Goal: Task Accomplishment & Management: Complete application form

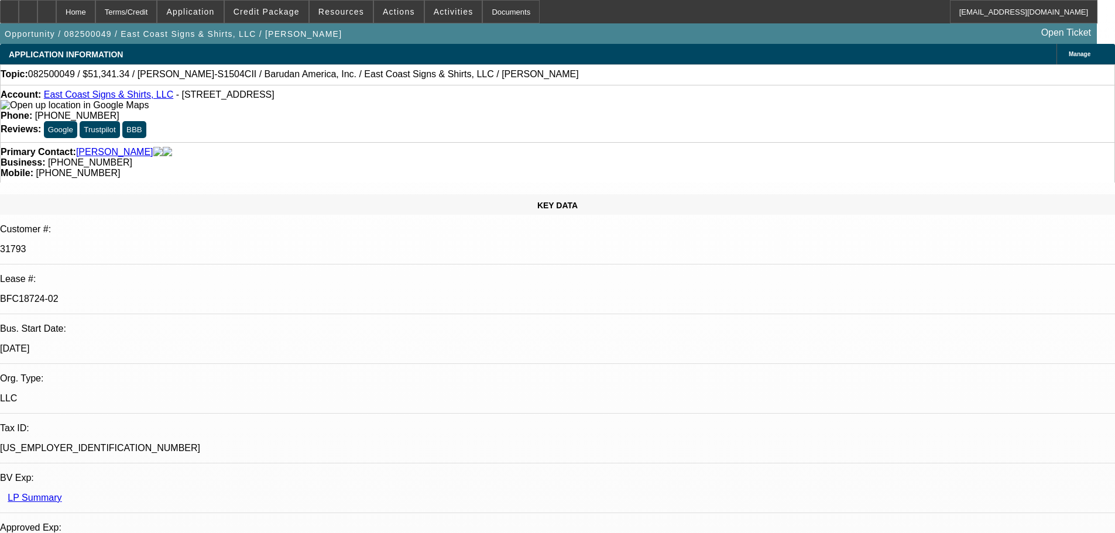
select select "0"
select select "2"
select select "0"
select select "6"
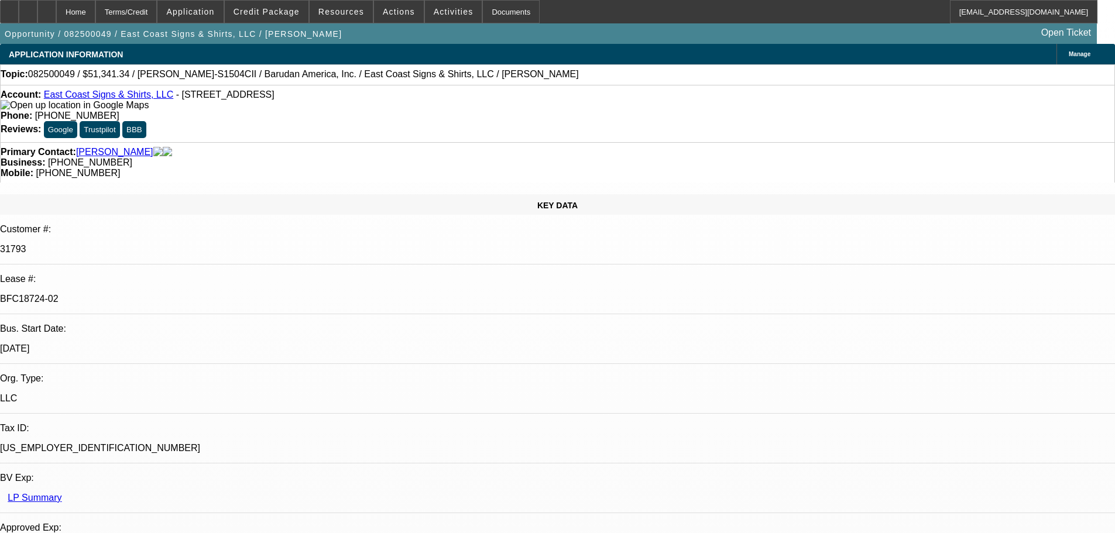
select select "0"
select select "2"
select select "0.1"
select select "4"
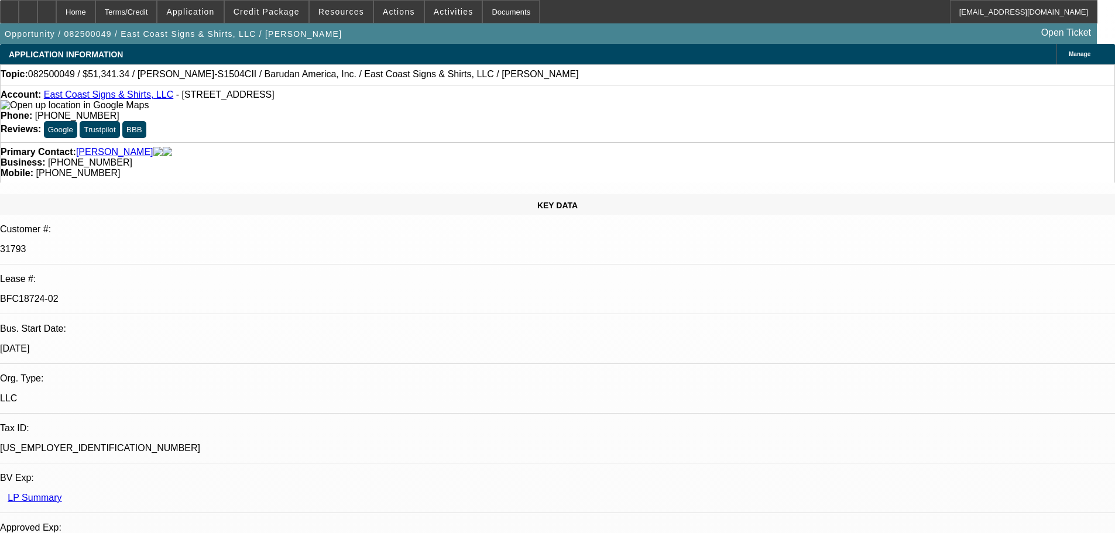
select select "0"
select select "2"
select select "0.1"
select select "4"
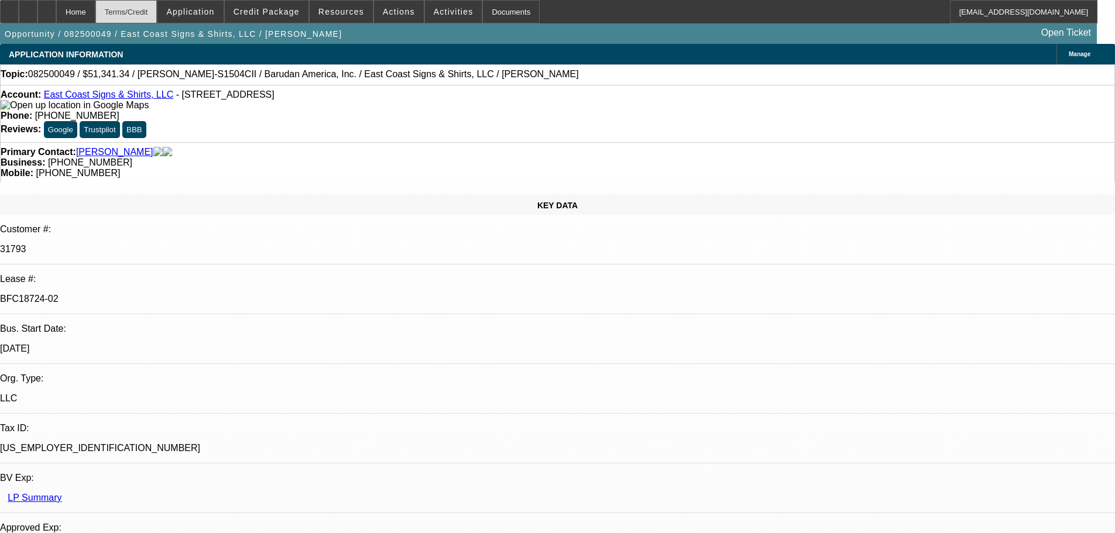
scroll to position [1814, 0]
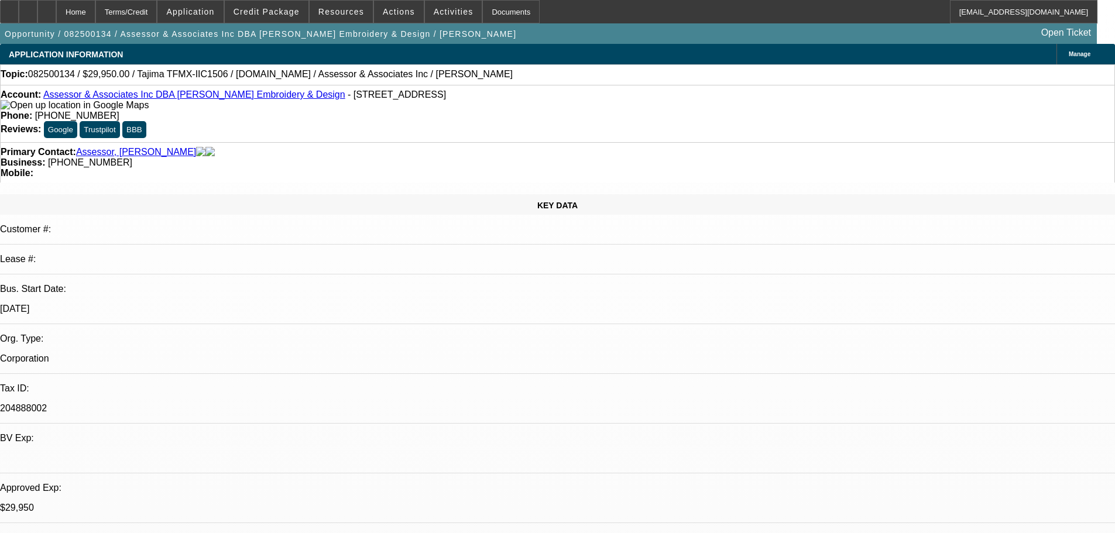
select select "0"
select select "2"
select select "0"
select select "6"
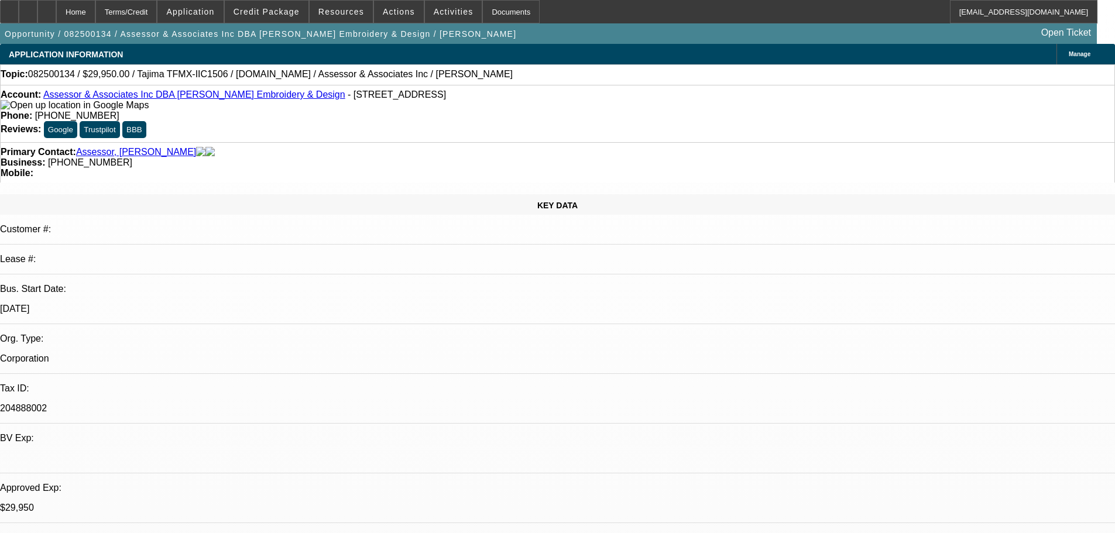
select select "0"
select select "2"
select select "0.1"
select select "4"
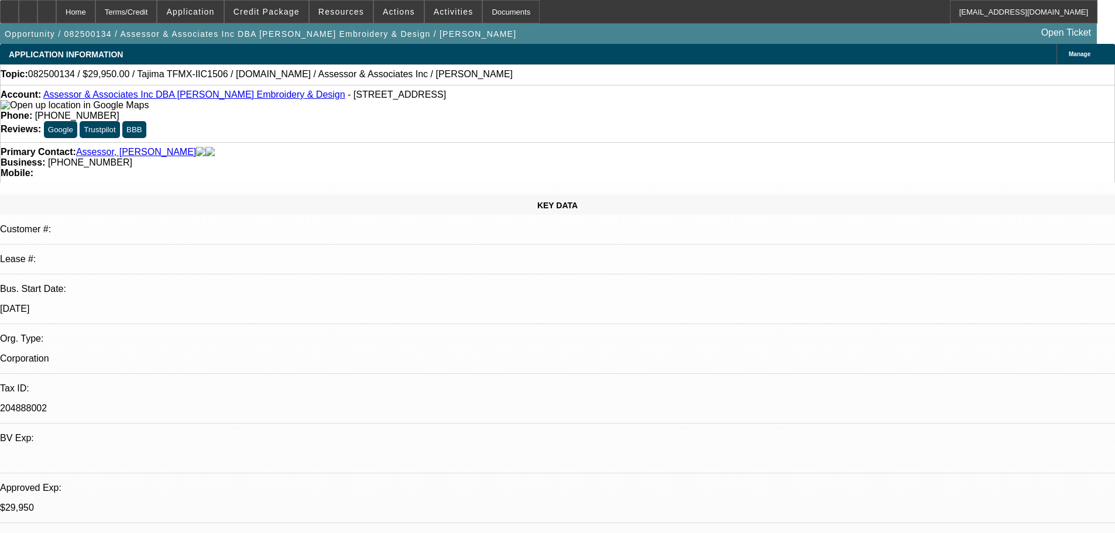
select select "0"
select select "2"
select select "0.1"
select select "4"
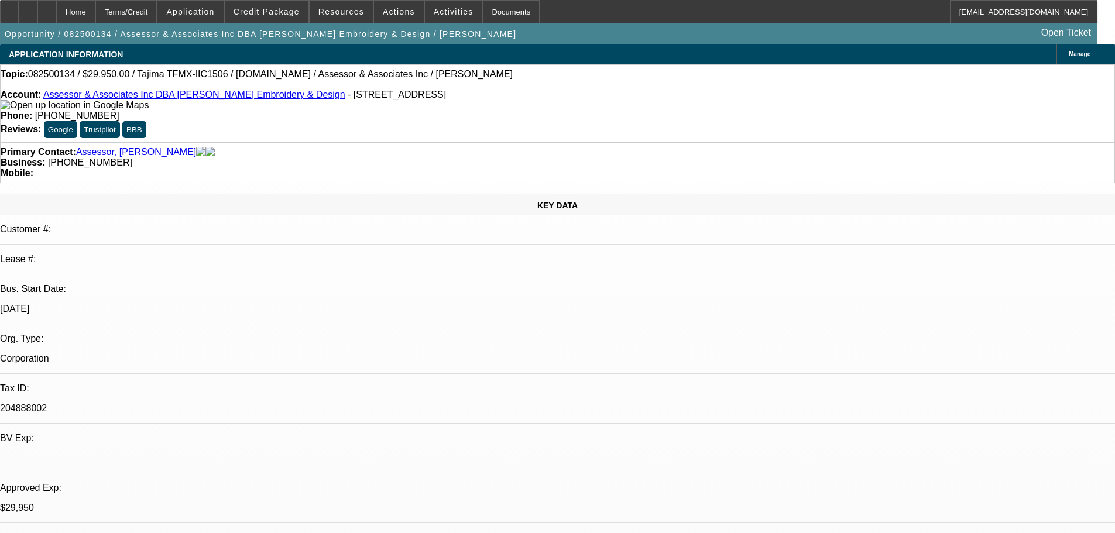
select select "0"
select select "2"
select select "0.1"
select select "4"
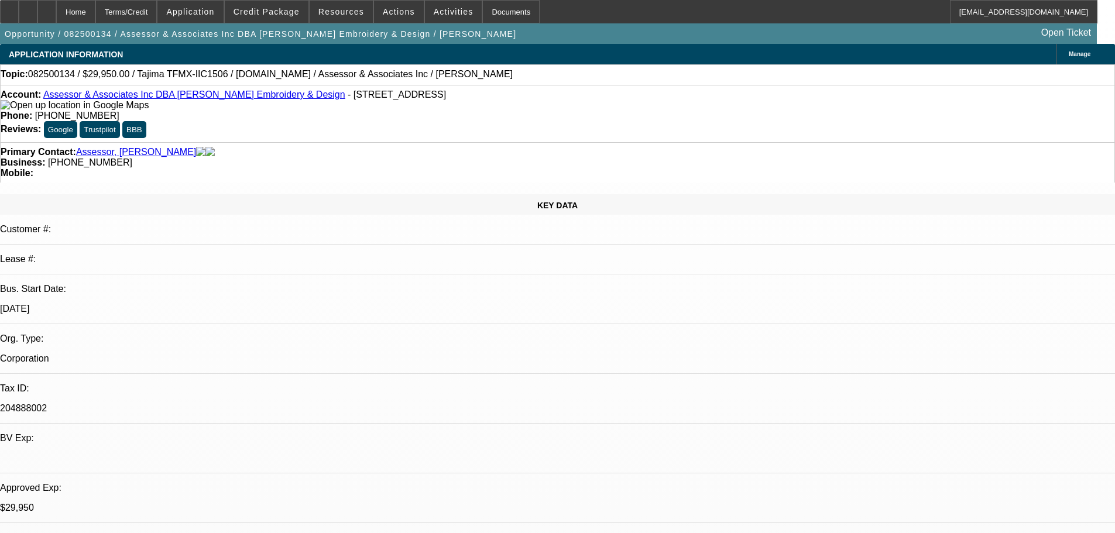
scroll to position [1755, 0]
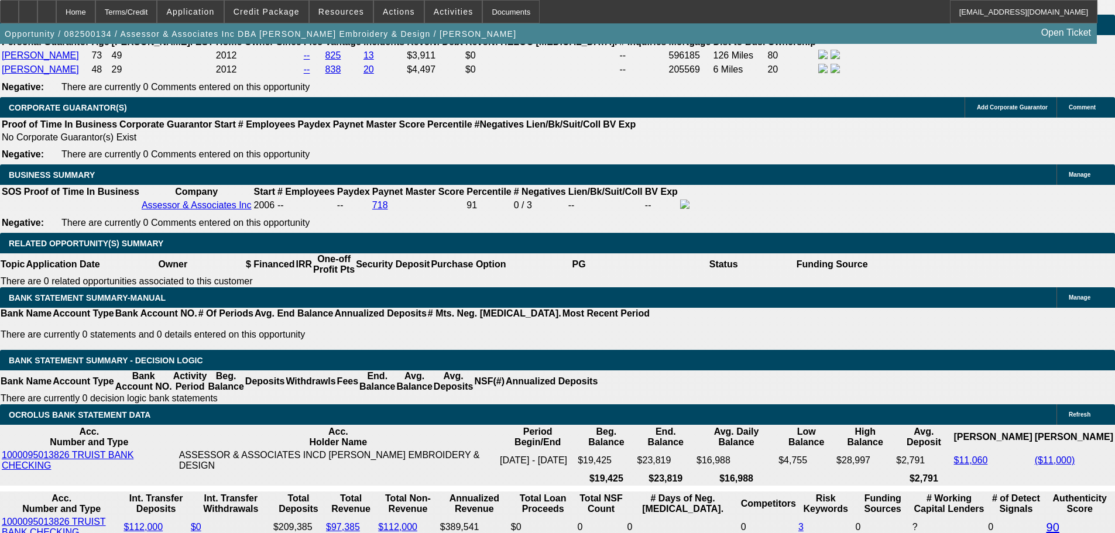
click at [56, 6] on div at bounding box center [46, 11] width 19 height 23
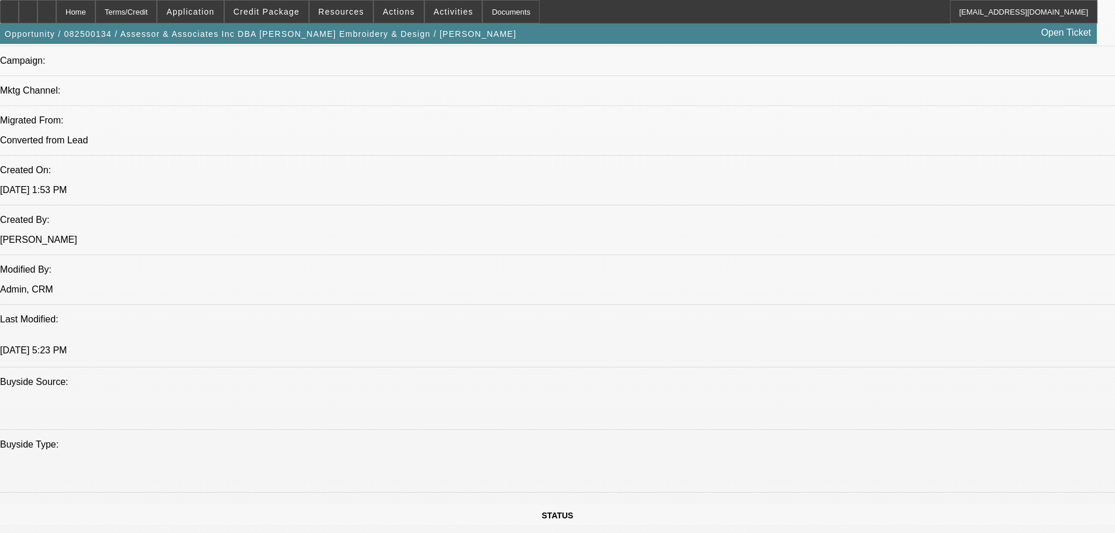
select select "0"
select select "2"
select select "0"
select select "6"
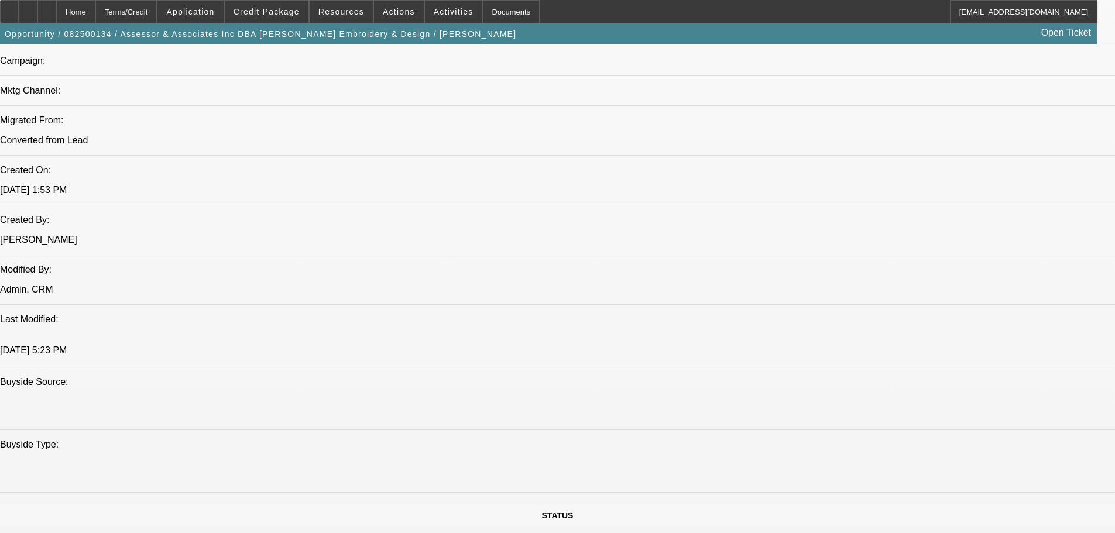
select select "0"
select select "2"
select select "0.1"
select select "4"
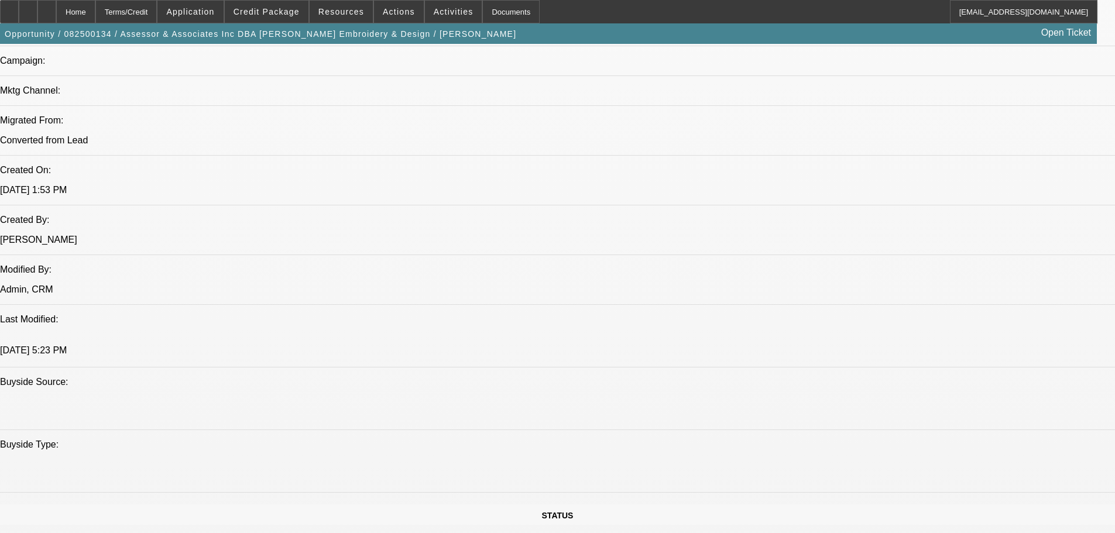
select select "0"
select select "2"
select select "0.1"
select select "4"
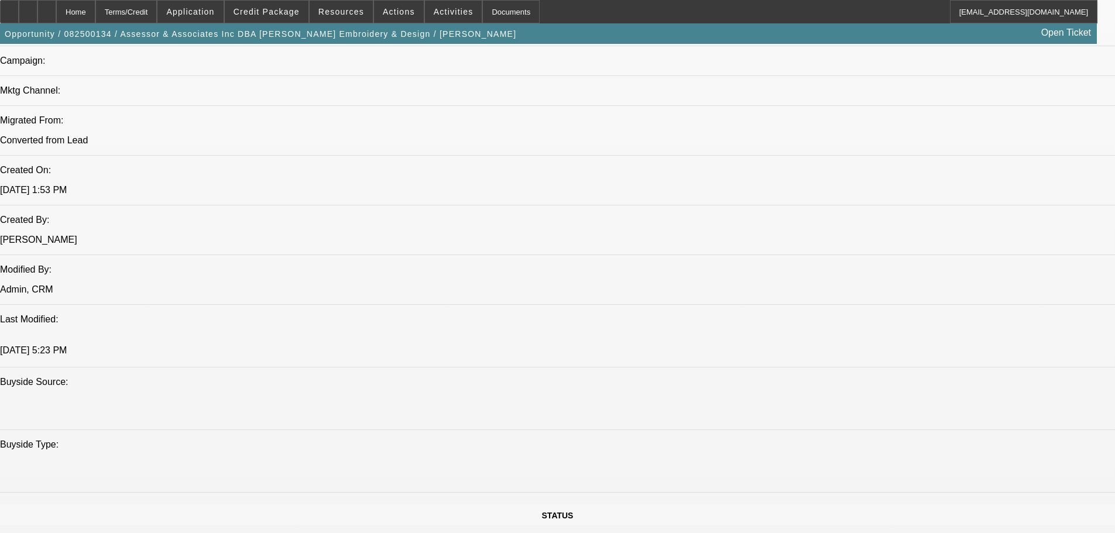
select select "0"
select select "2"
select select "0.1"
select select "4"
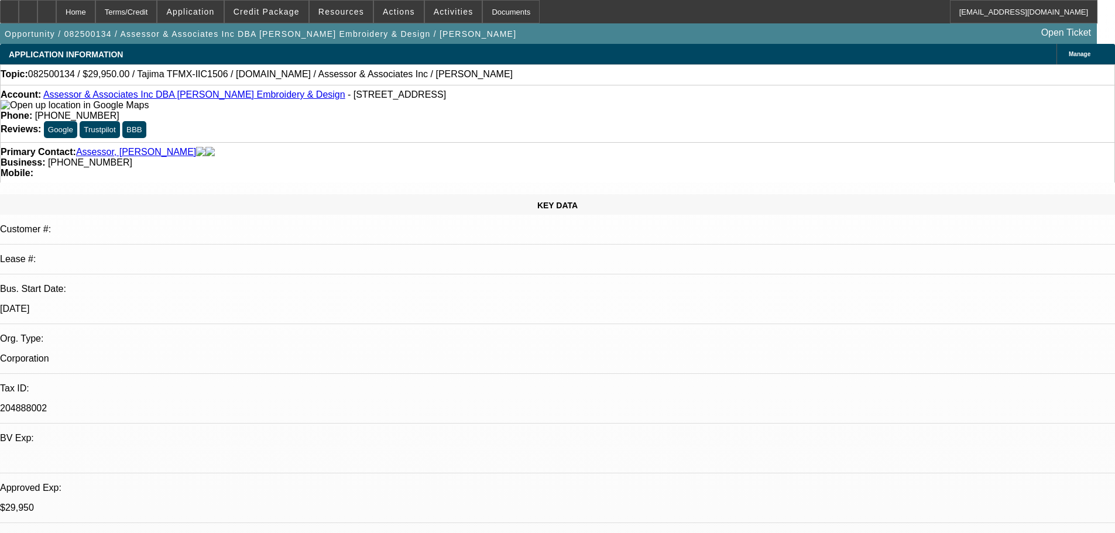
drag, startPoint x: 1084, startPoint y: 57, endPoint x: 174, endPoint y: 97, distance: 911.3
click at [174, 97] on link "Assessor & Associates Inc DBA Schmid Embroidery & Design" at bounding box center [194, 95] width 302 height 10
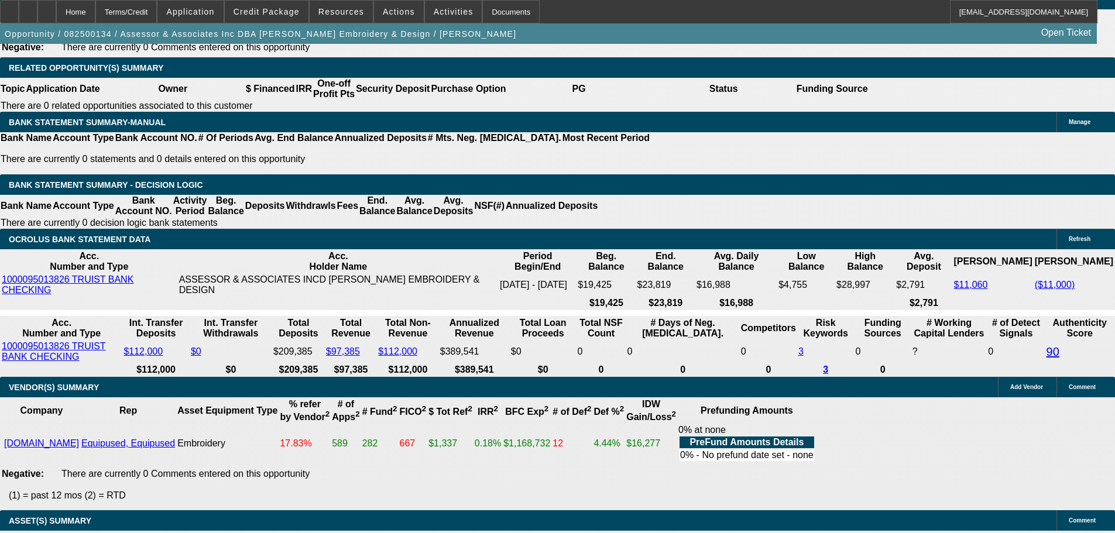
scroll to position [615, 0]
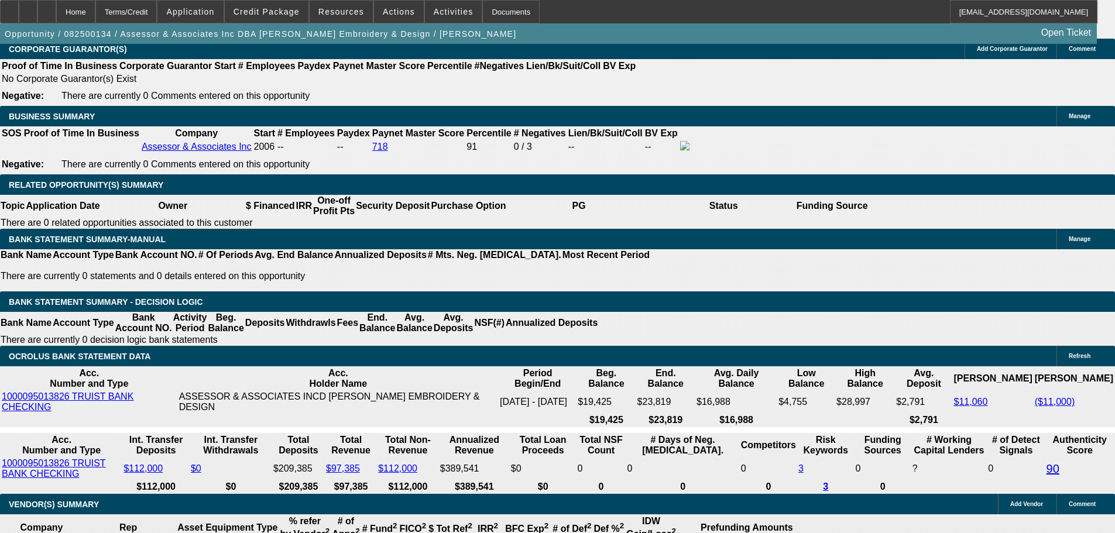
scroll to position [1755, 0]
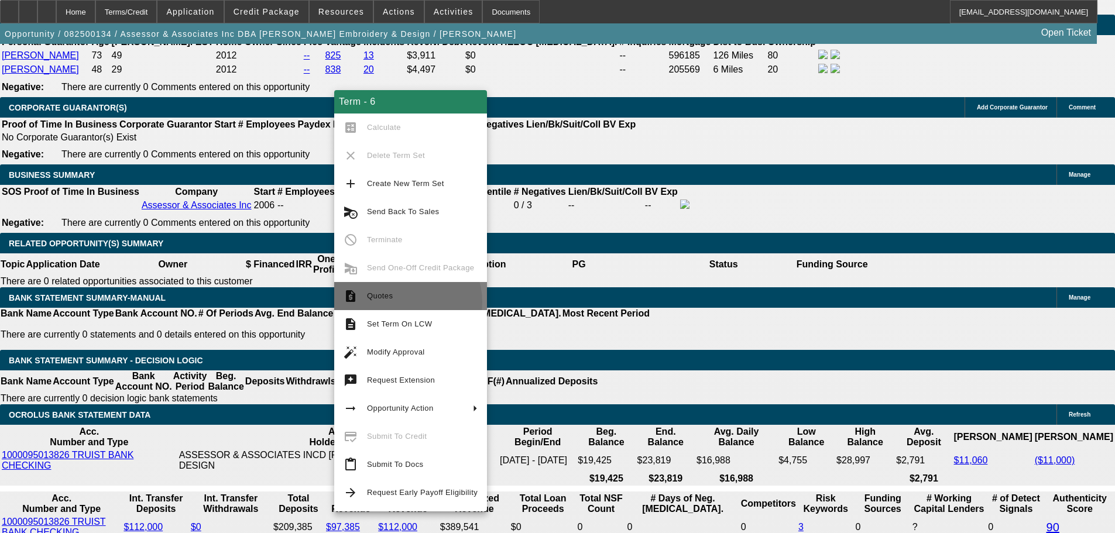
click at [407, 302] on span "Quotes" at bounding box center [422, 296] width 111 height 14
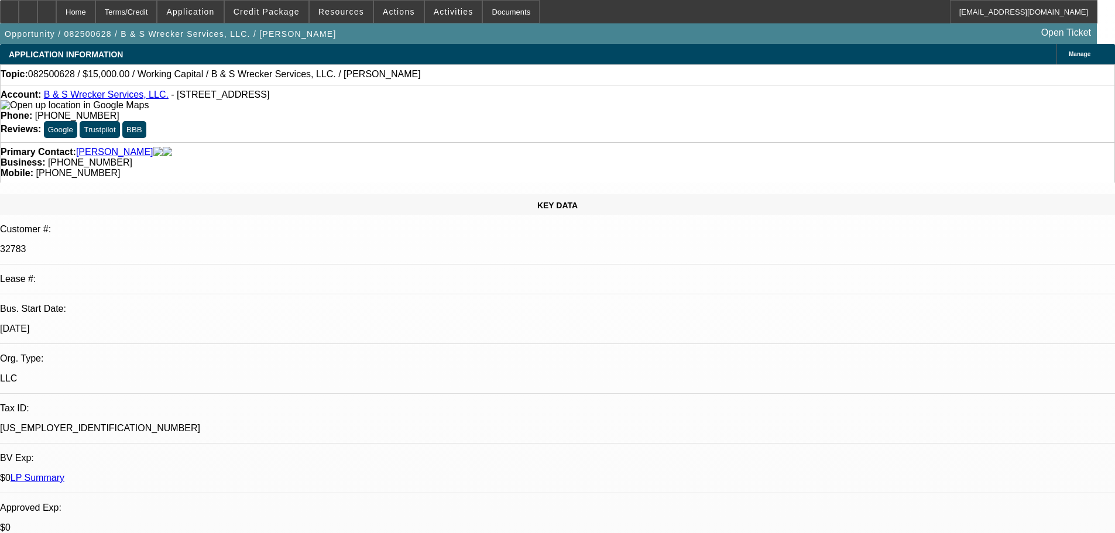
select select "0"
select select "2"
select select "0.1"
select select "4"
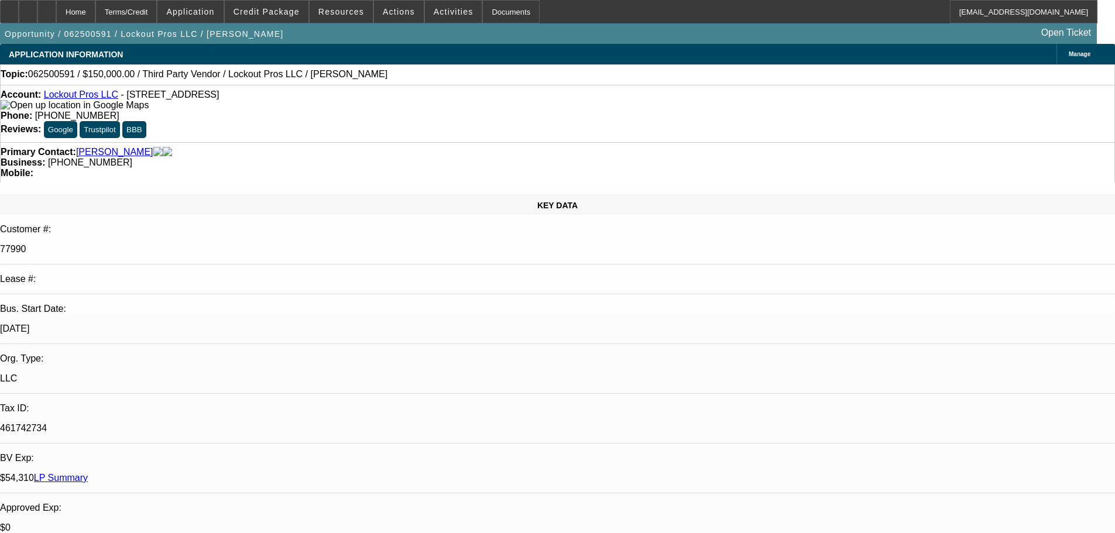
select select "0"
select select "2"
select select "0.1"
select select "4"
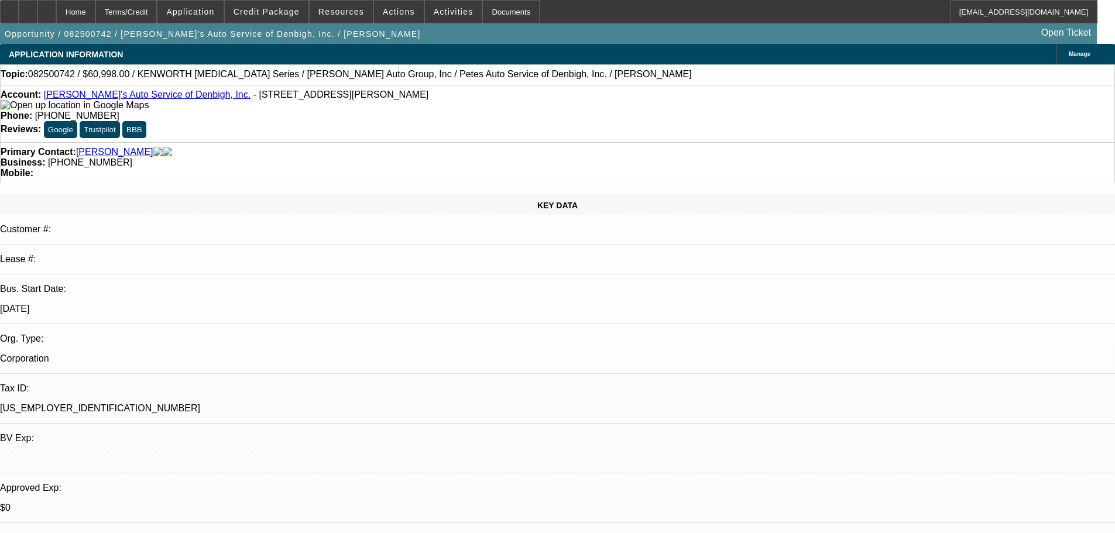
select select "0"
select select "3"
select select "0.2"
select select "17"
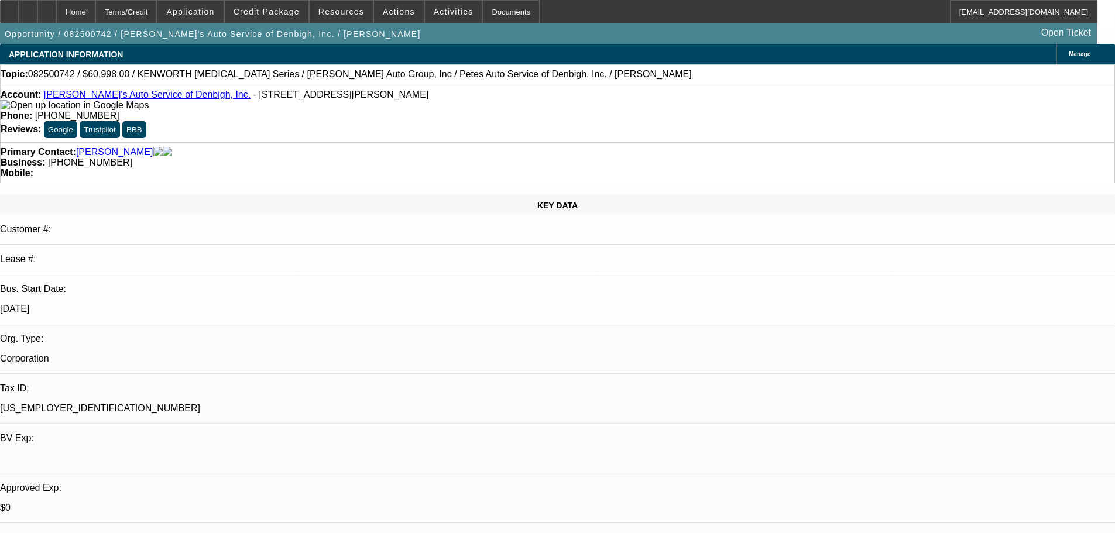
select select "0"
select select "3"
select select "0.1"
select select "4"
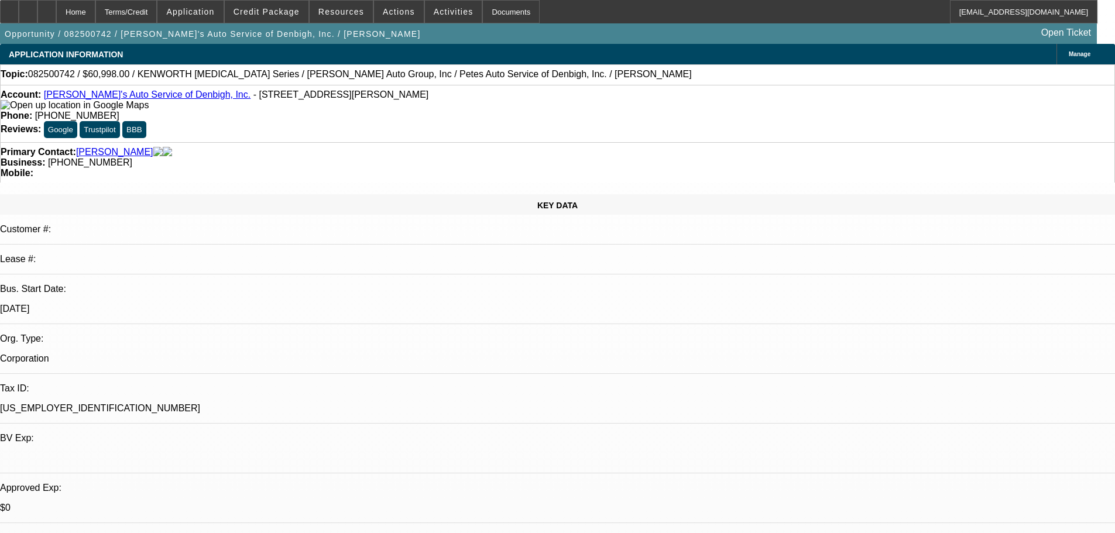
select select "0"
select select "3"
select select "0"
select select "6"
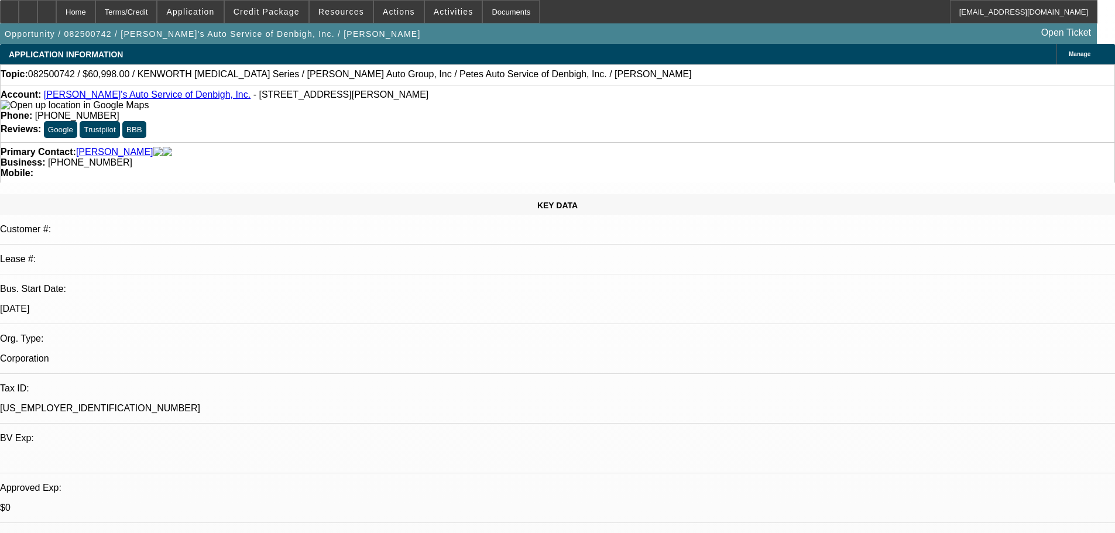
select select "0"
select select "3"
select select "0"
select select "6"
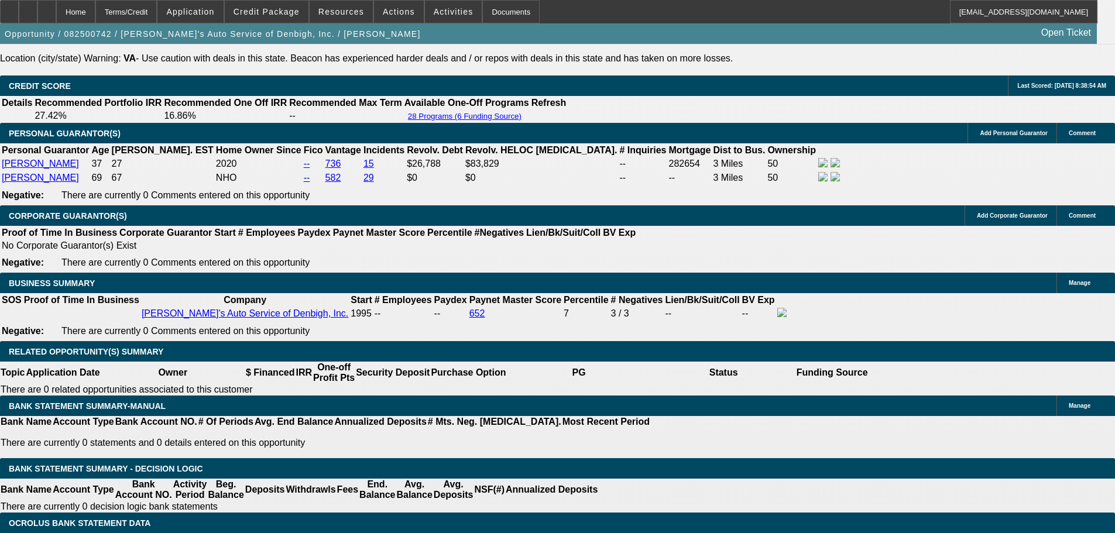
scroll to position [1521, 0]
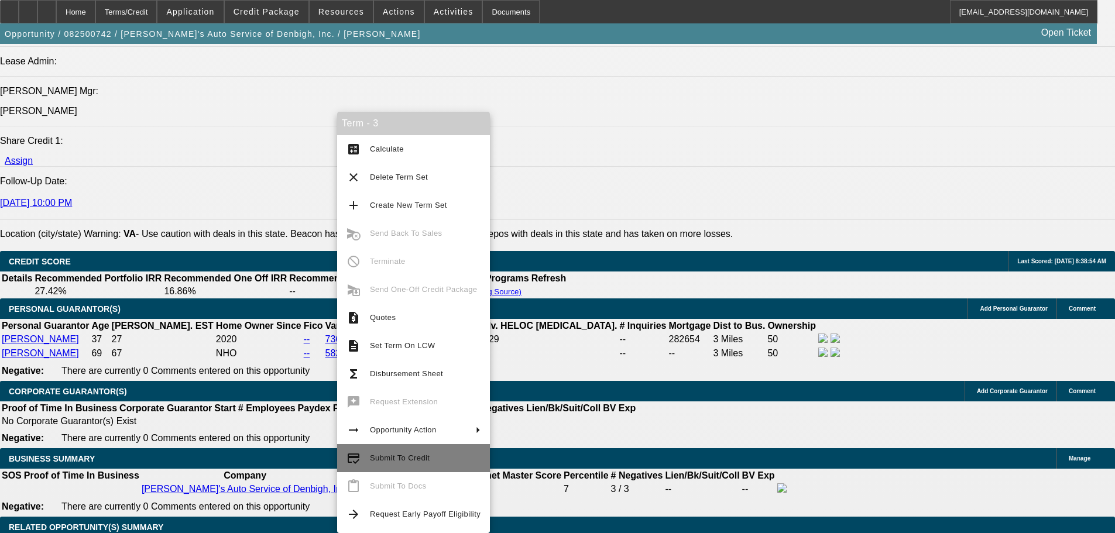
click at [385, 456] on span "Submit To Credit" at bounding box center [400, 457] width 60 height 9
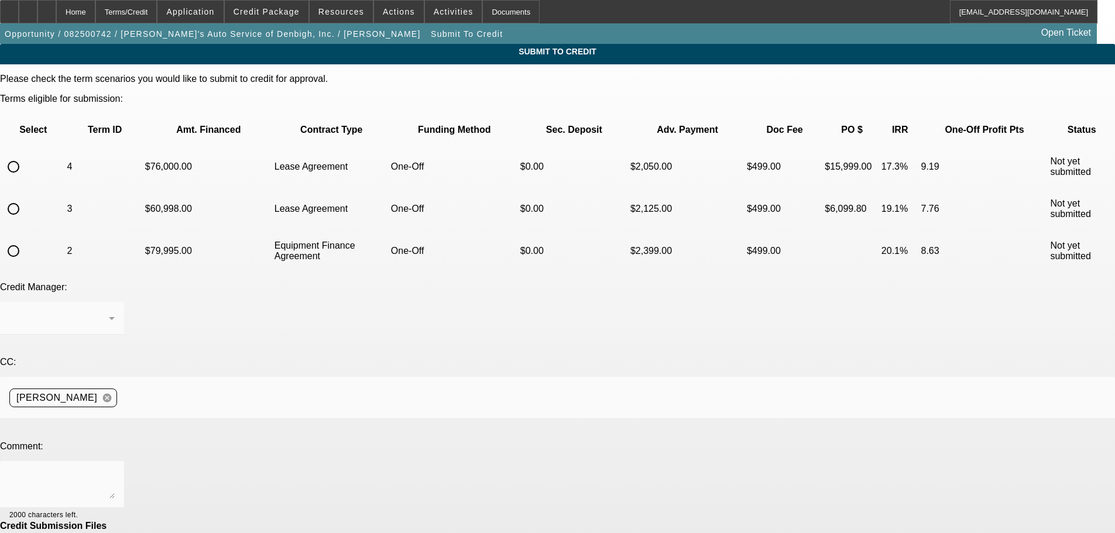
click at [25, 155] on input "radio" at bounding box center [13, 166] width 23 height 23
radio input "true"
click at [25, 197] on input "radio" at bounding box center [13, 208] width 23 height 23
radio input "true"
click at [234, 361] on div at bounding box center [557, 266] width 1115 height 533
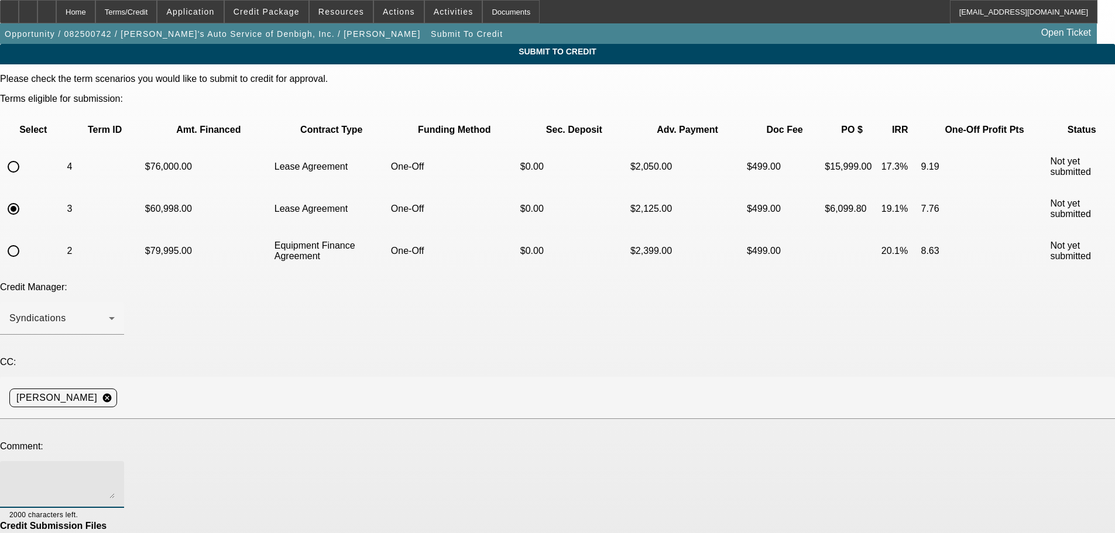
click at [115, 470] on textarea at bounding box center [61, 484] width 105 height 28
click at [115, 470] on textarea "Please sedn to Finpac" at bounding box center [61, 484] width 105 height 28
type textarea "Customer looking to switch trucks. Please see if they will consider this Kenwor…"
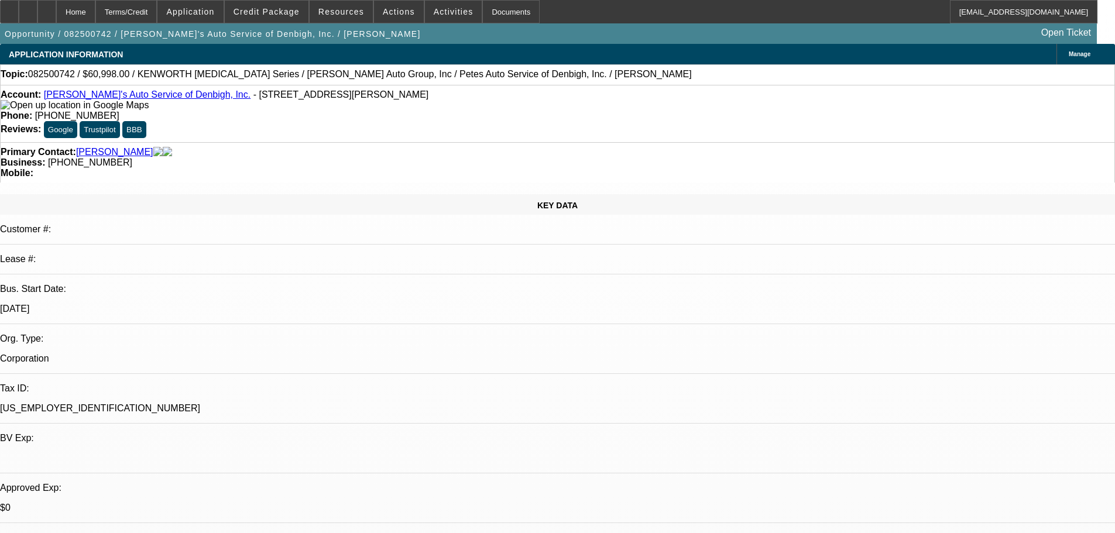
select select "0"
select select "3"
select select "0.2"
select select "17"
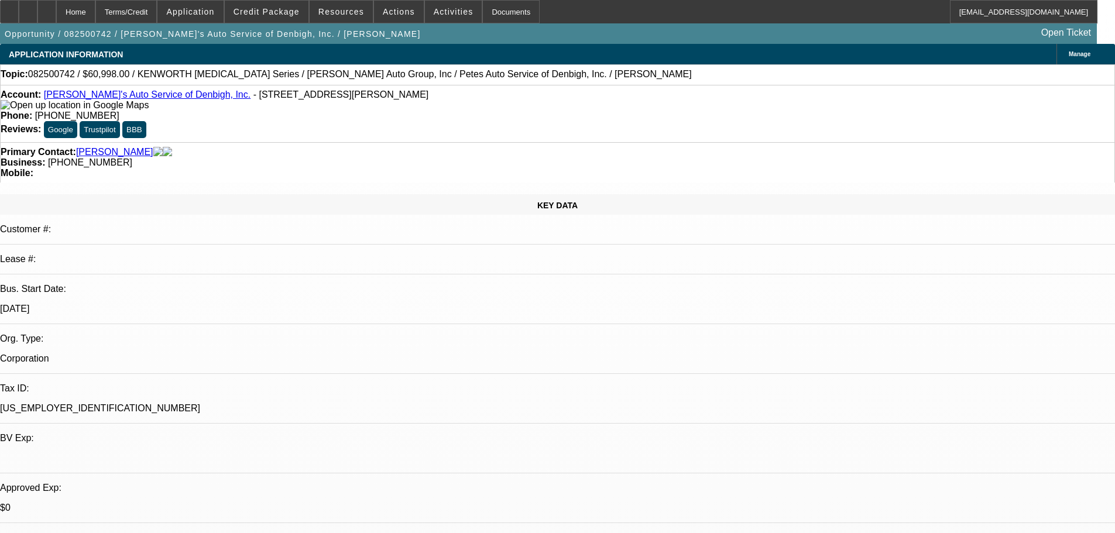
select select "0"
select select "3"
select select "0.1"
select select "4"
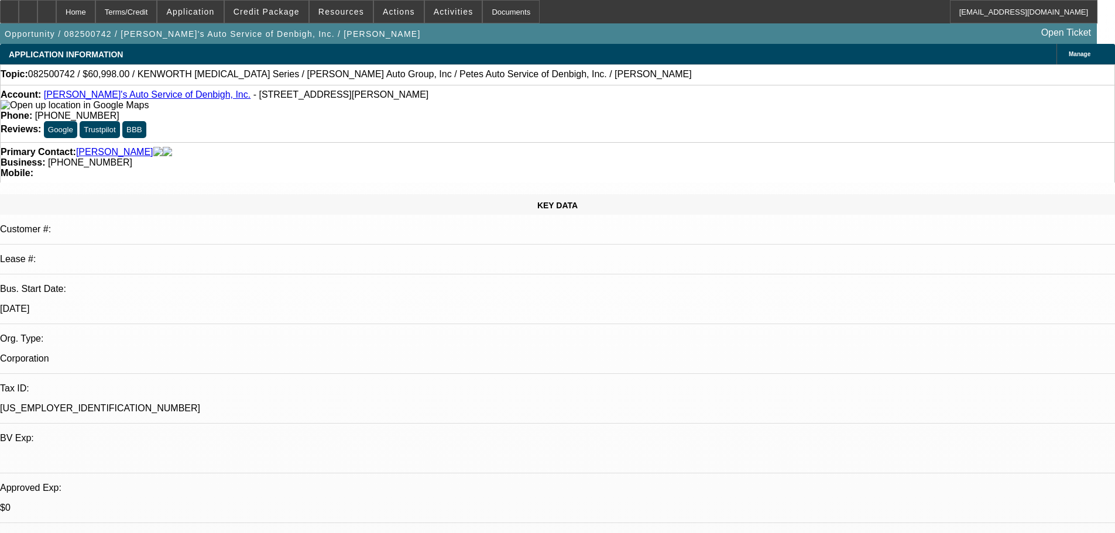
select select "0"
select select "3"
select select "0"
select select "6"
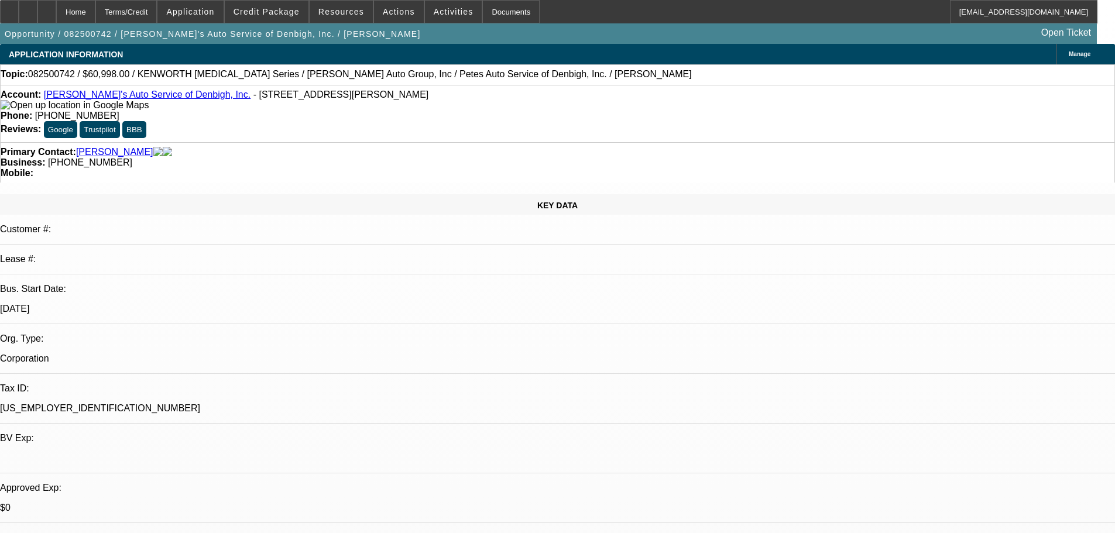
select select "0"
select select "3"
select select "0"
select select "6"
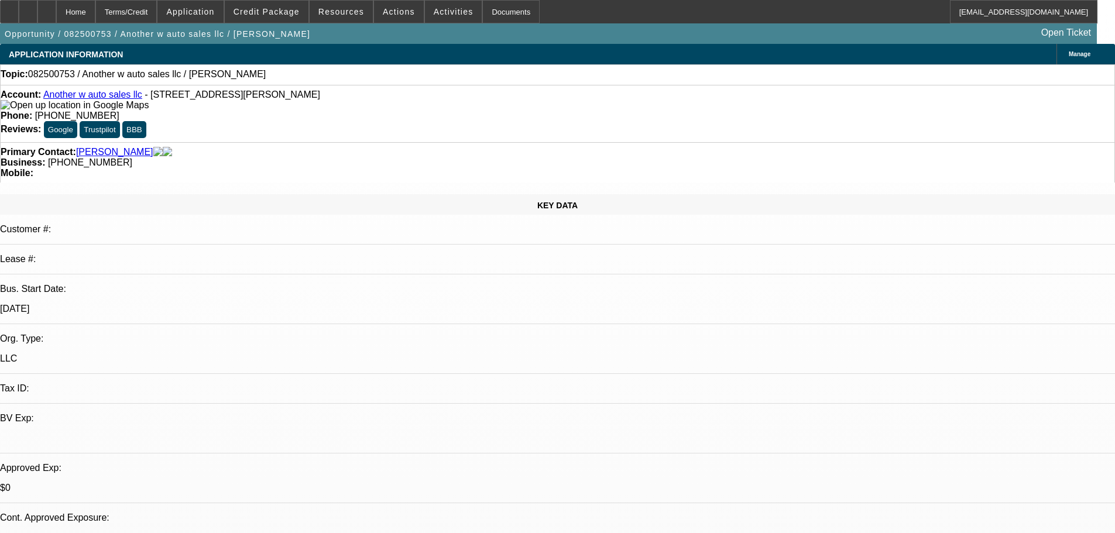
select select "0"
select select "2"
select select "0.1"
select select "4"
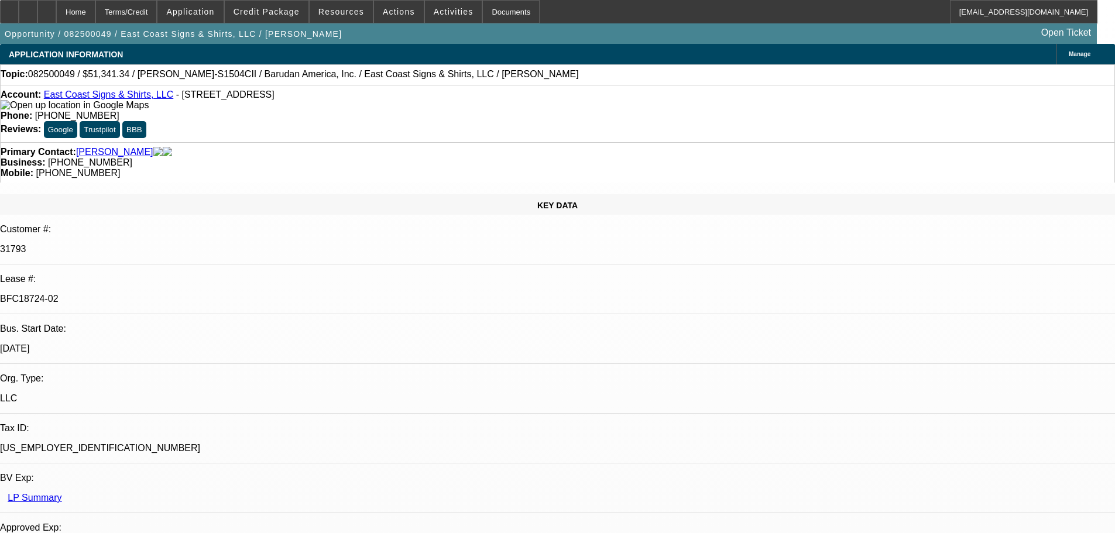
select select "0"
select select "2"
select select "0"
select select "6"
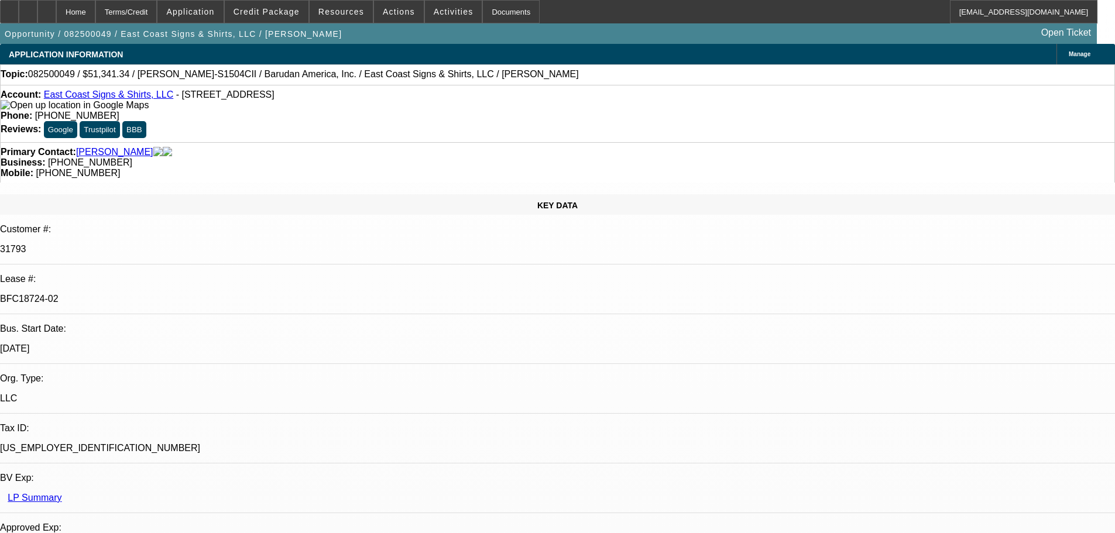
select select "0"
select select "2"
select select "0.1"
select select "4"
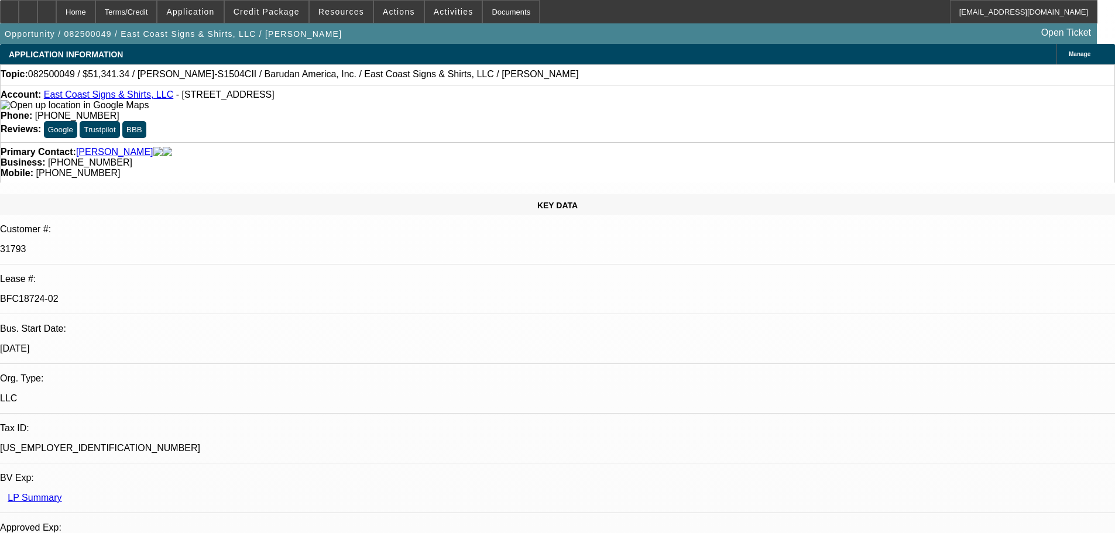
select select "0"
select select "2"
select select "0.1"
select select "4"
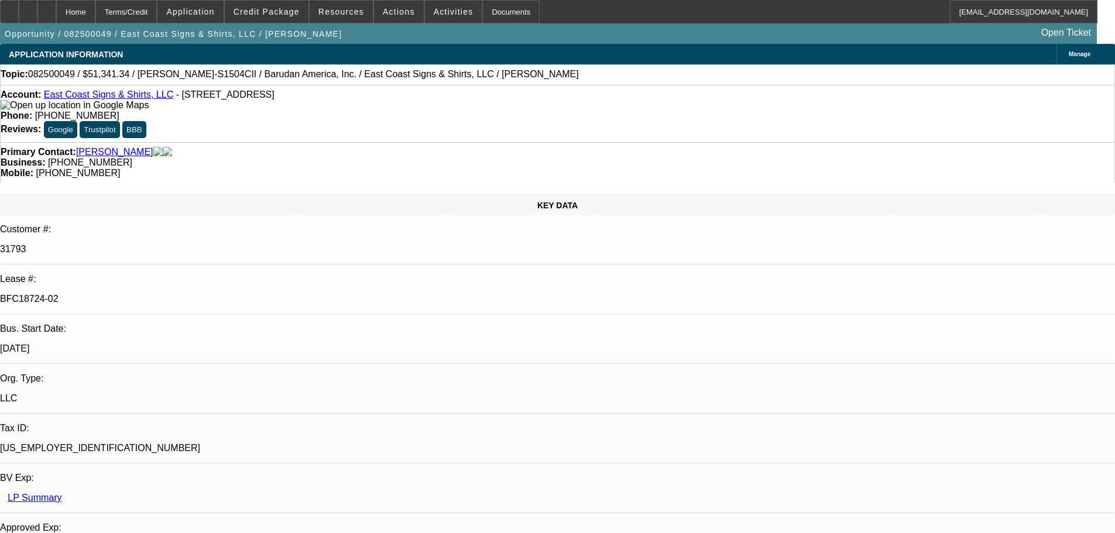
drag, startPoint x: 311, startPoint y: 111, endPoint x: 510, endPoint y: 15, distance: 220.9
click at [311, 111] on div "Account: East Coast Signs & Shirts, LLC - 2344 Hwy 70 W, Okeechobee, FL 34974" at bounding box center [557, 100] width 1113 height 21
select select "0"
select select "2"
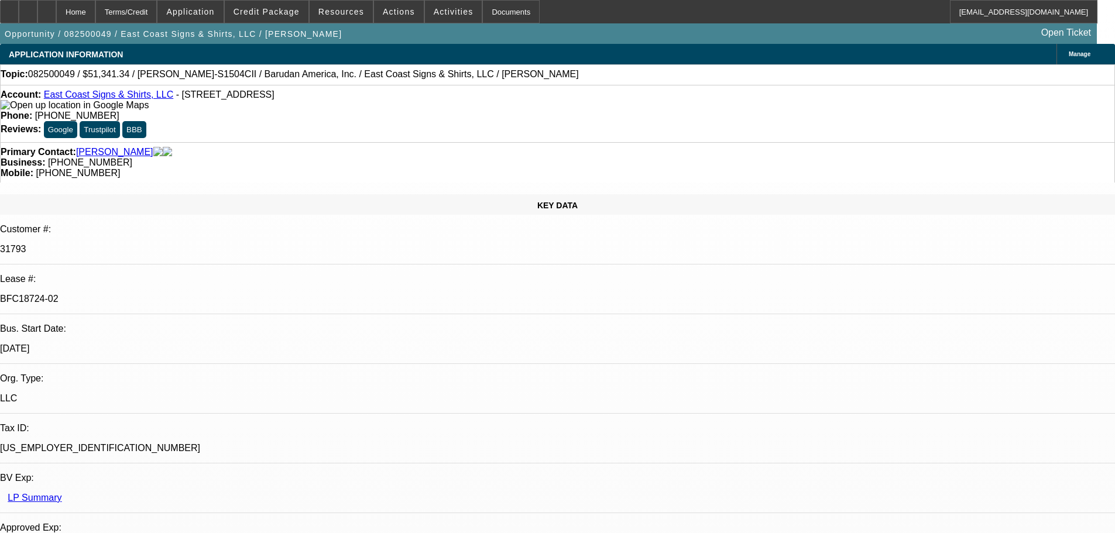
select select "2"
select select "0"
select select "6"
select select "0"
select select "2"
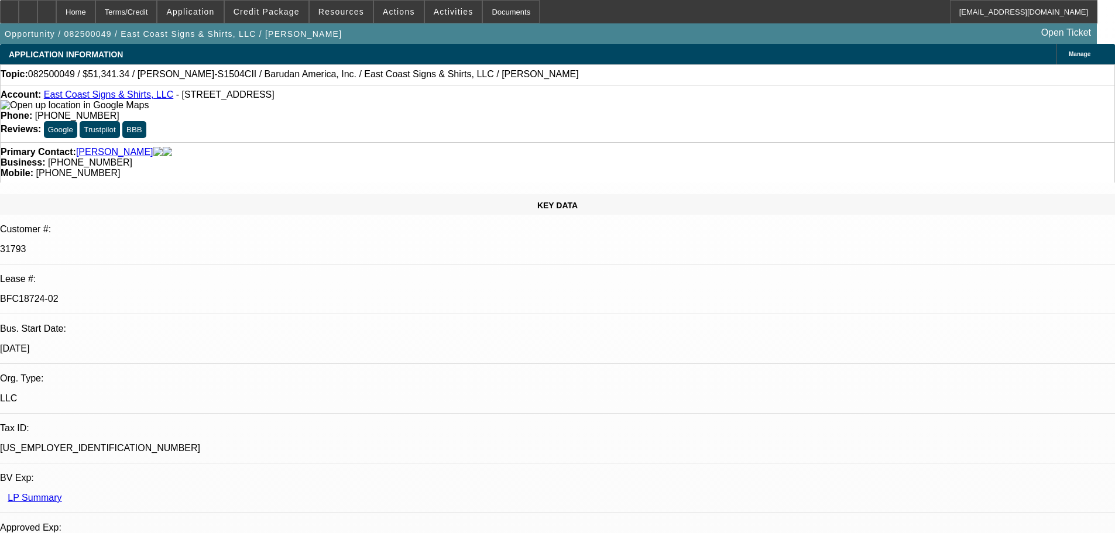
select select "2"
select select "0.1"
select select "4"
select select "0"
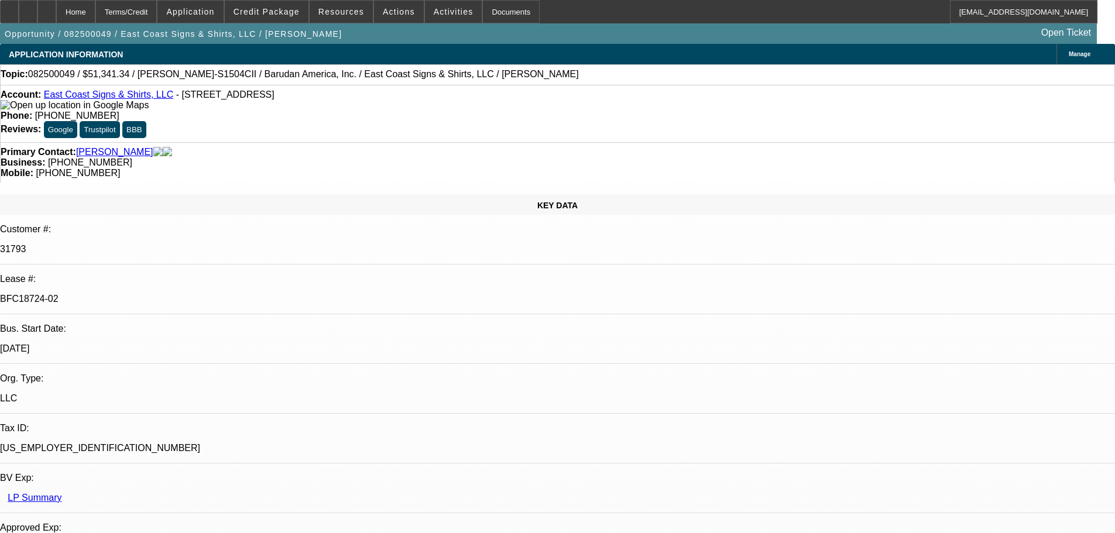
select select "2"
select select "0.1"
select select "4"
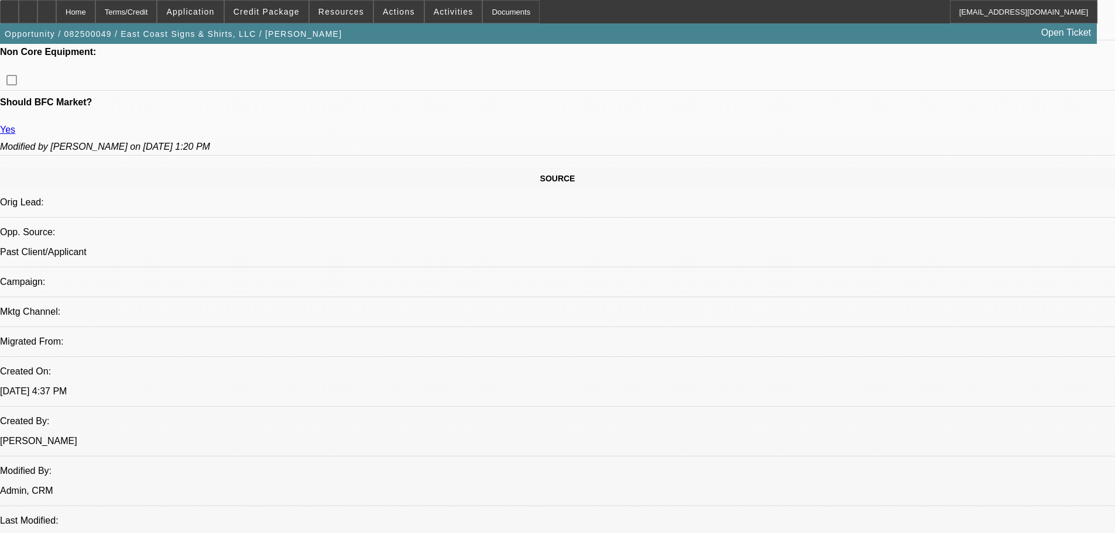
scroll to position [761, 0]
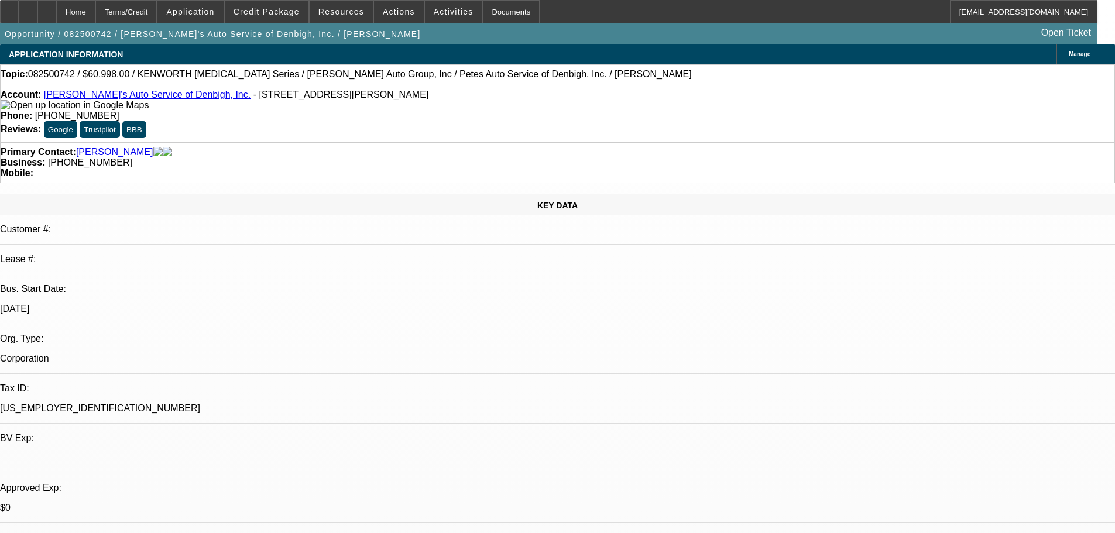
select select "0"
select select "3"
select select "0.2"
select select "17"
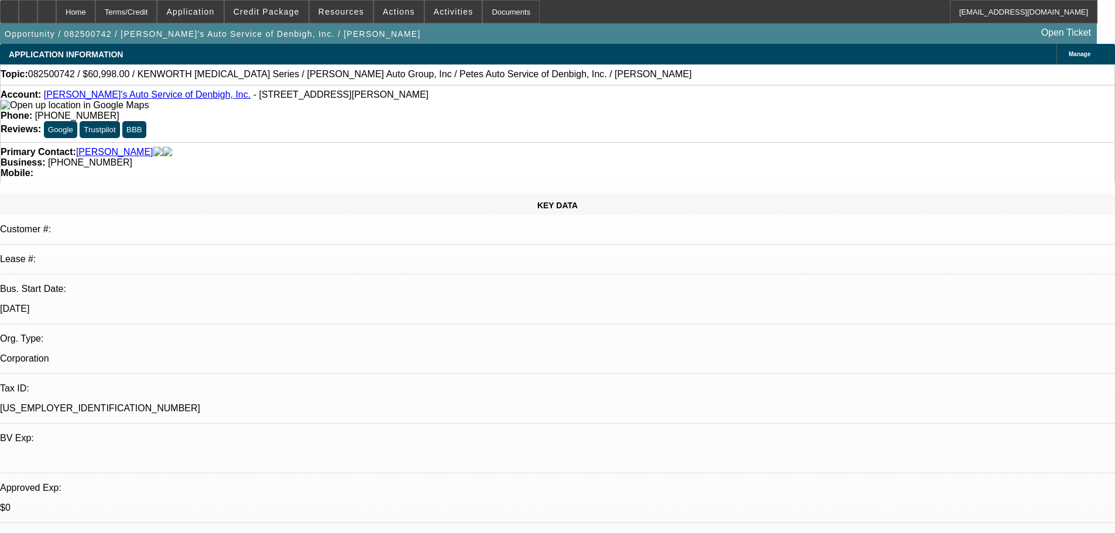
select select "0"
select select "3"
select select "0.1"
select select "4"
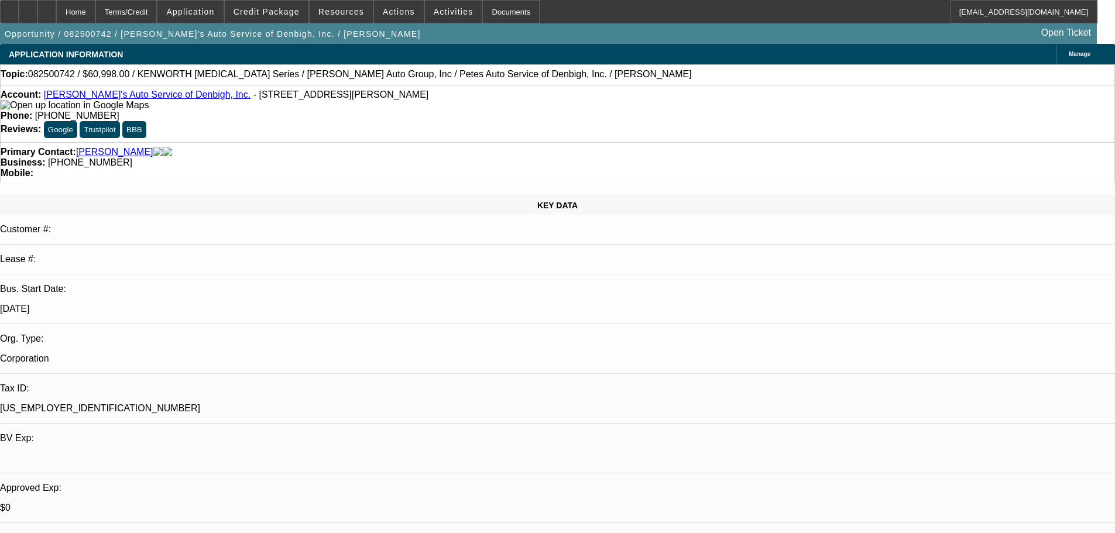
select select "0"
select select "3"
select select "0"
select select "6"
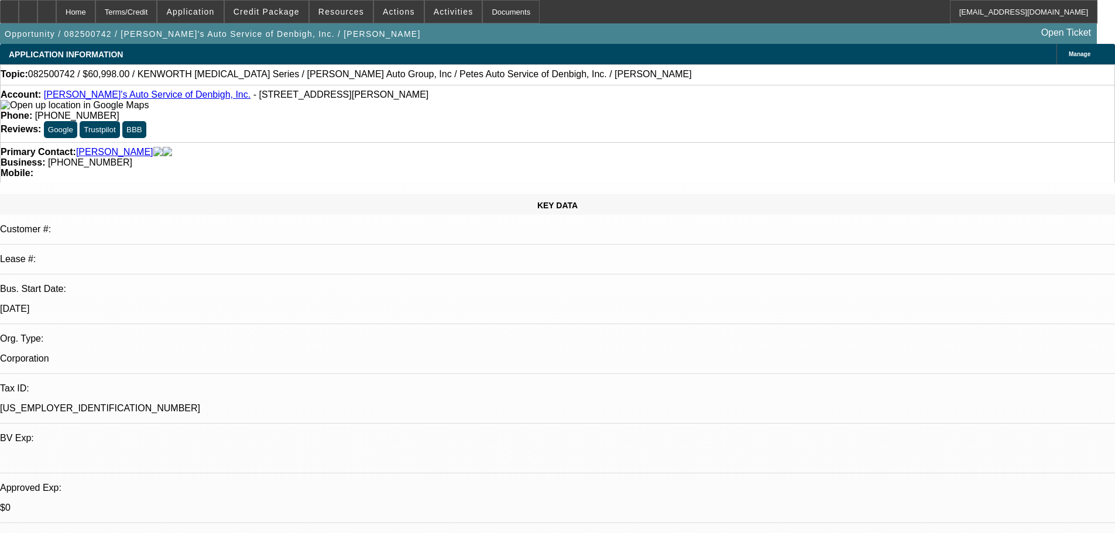
select select "0"
select select "3"
select select "0"
select select "6"
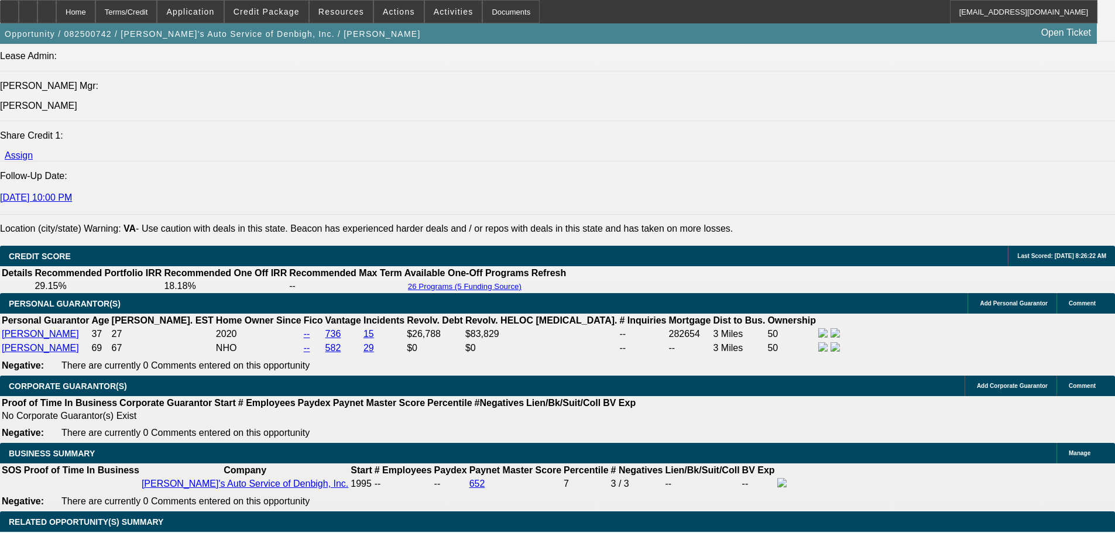
scroll to position [1521, 0]
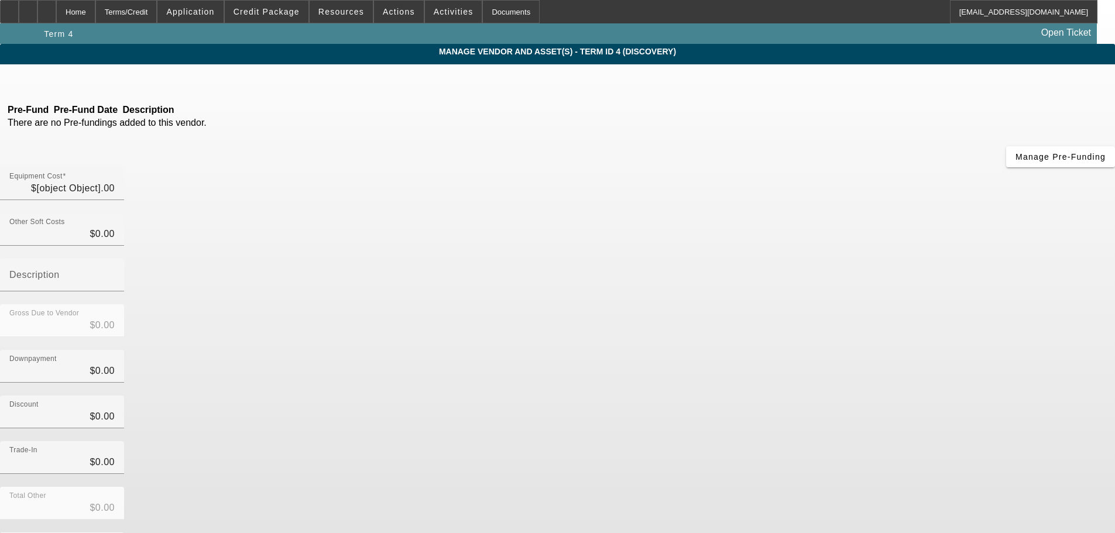
type input "$79,995.00"
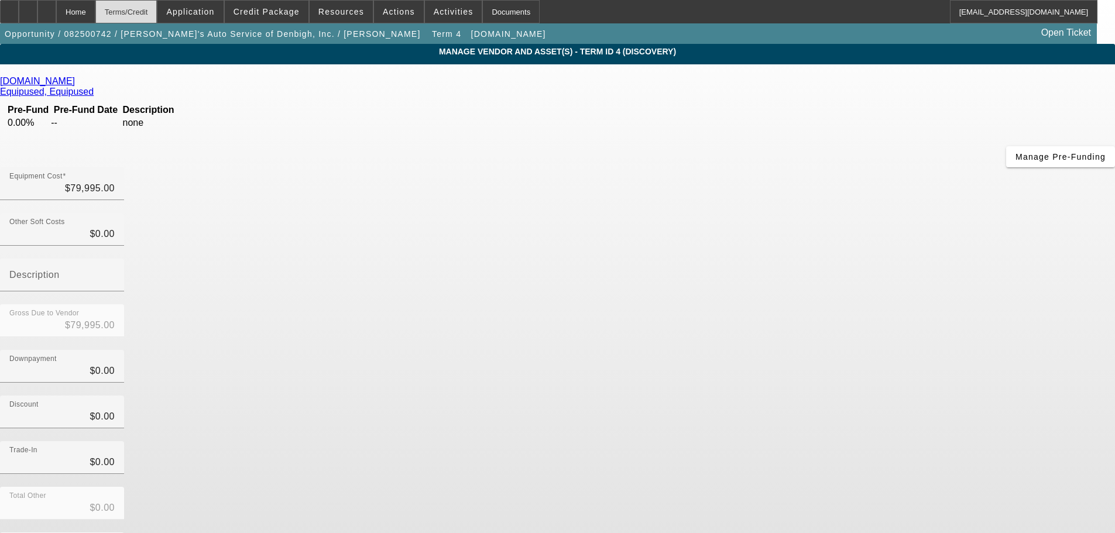
click at [147, 14] on div "Terms/Credit" at bounding box center [126, 11] width 62 height 23
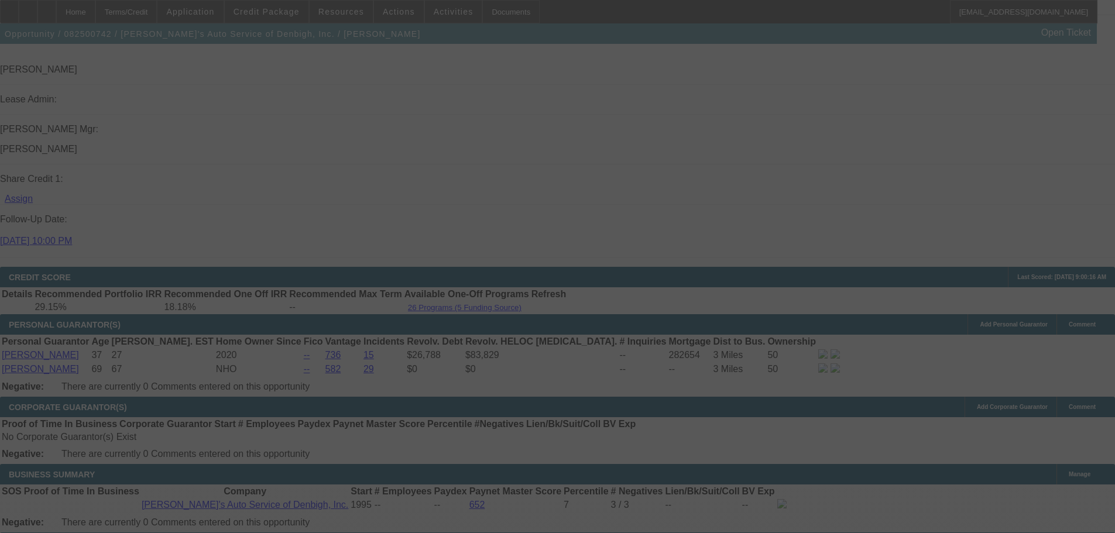
scroll to position [1533, 0]
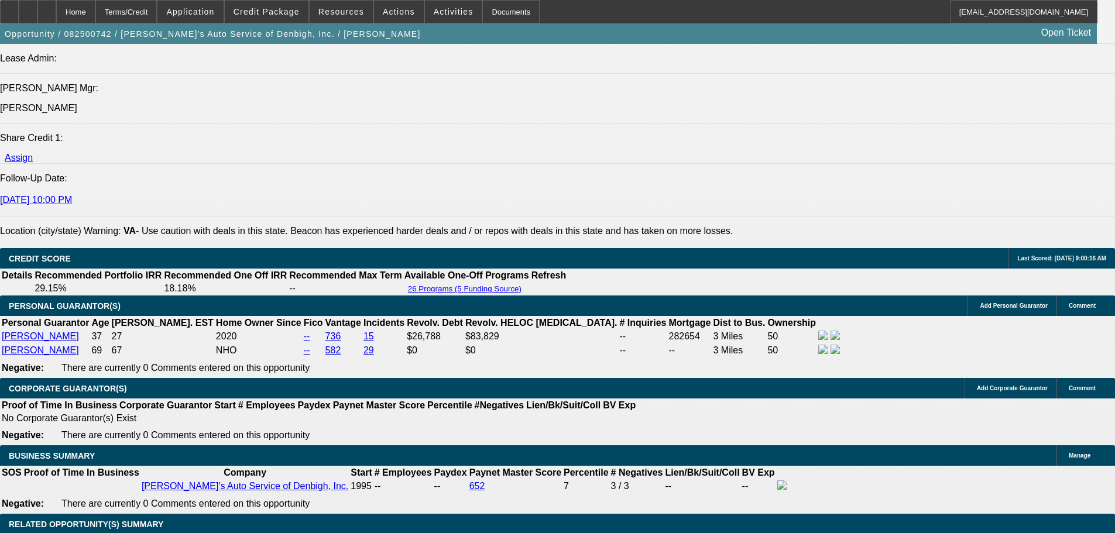
select select "0"
select select "3"
select select "0.1"
select select "4"
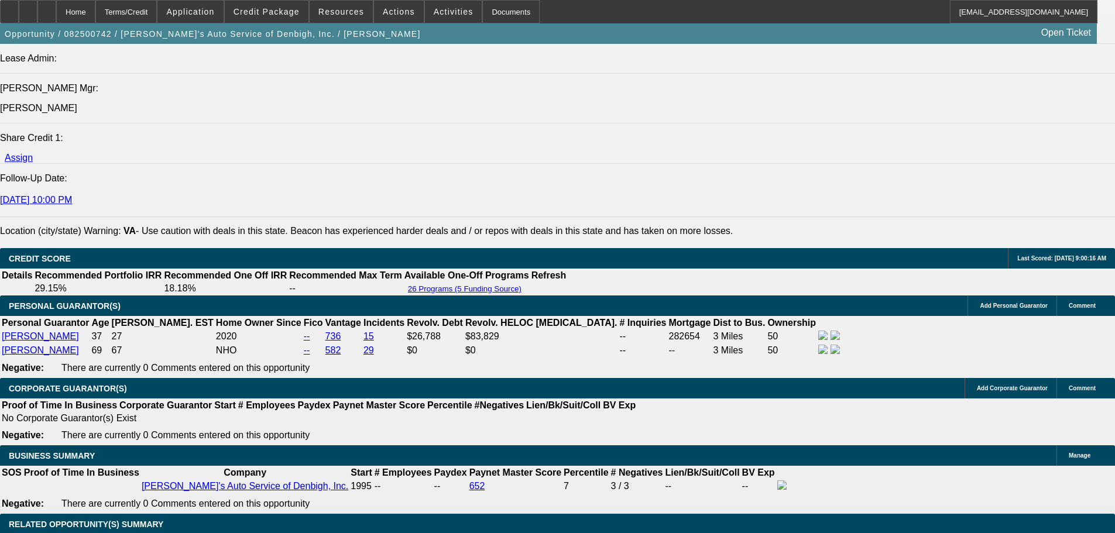
select select "0"
select select "3"
select select "0.2"
select select "17"
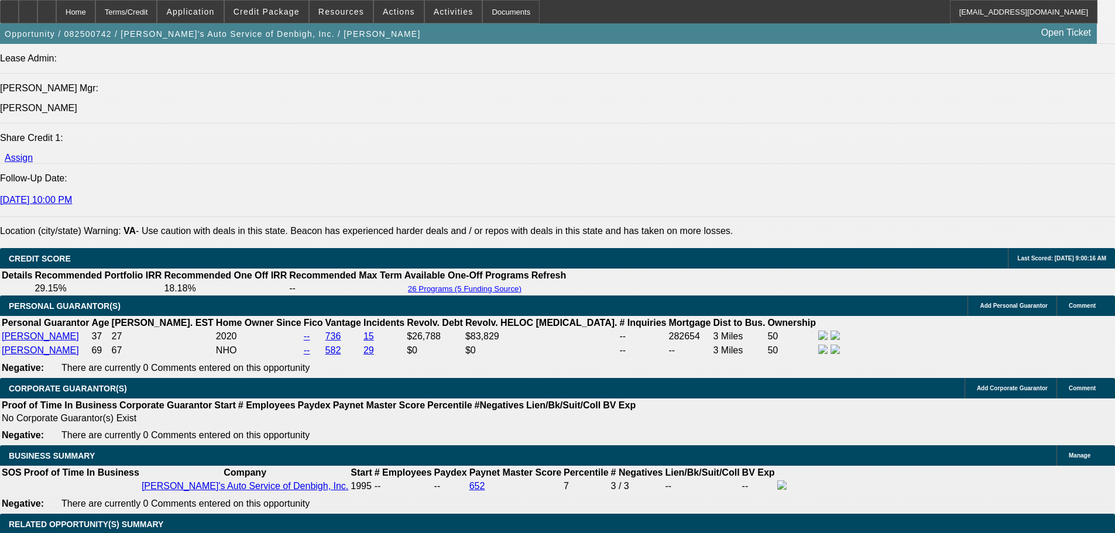
select select "0"
select select "3"
select select "0.1"
select select "4"
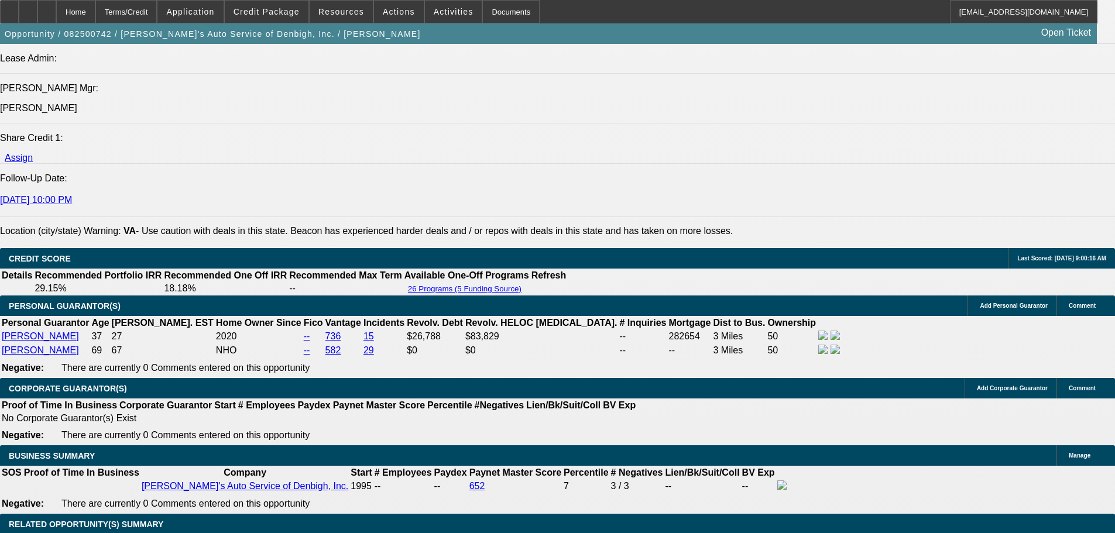
select select "0"
select select "3"
select select "0"
select select "6"
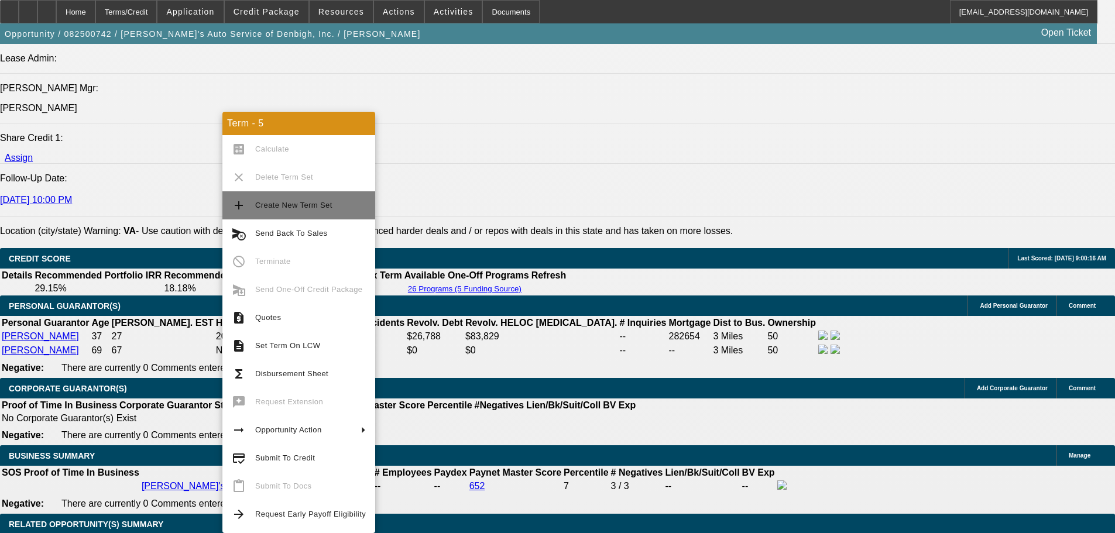
click at [318, 211] on span "Create New Term Set" at bounding box center [310, 205] width 111 height 14
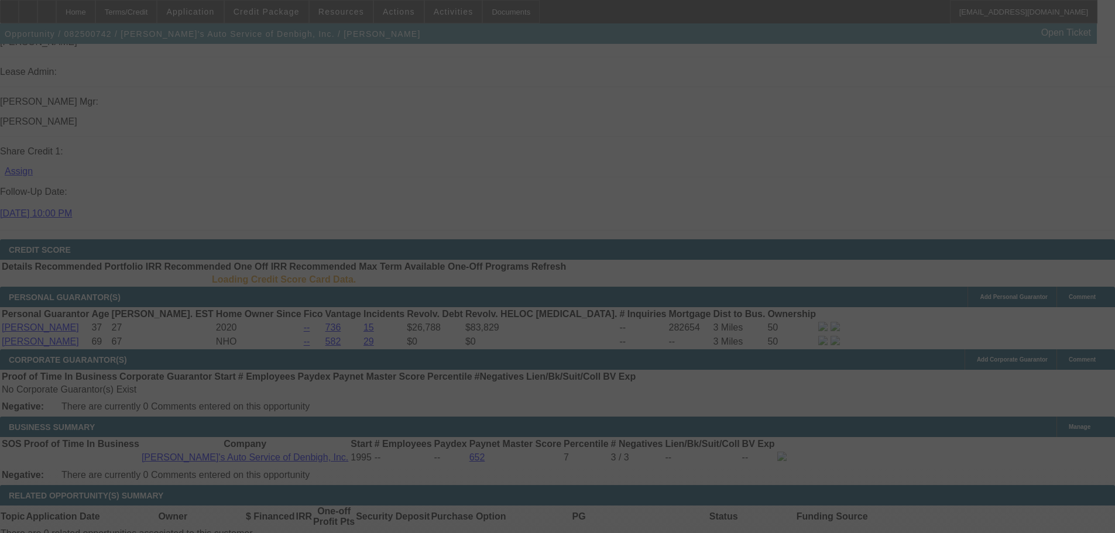
scroll to position [1498, 0]
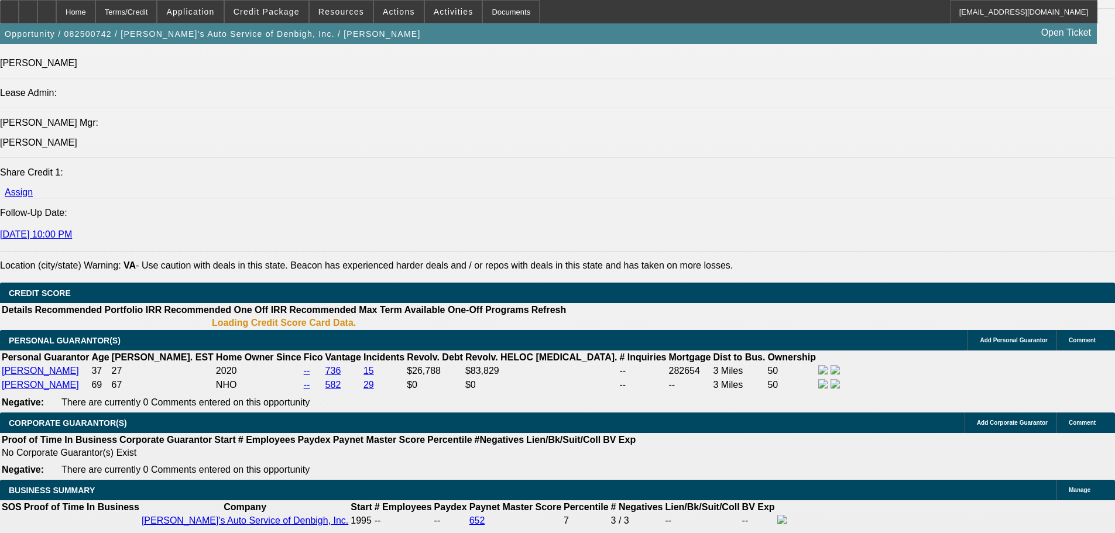
select select "0"
select select "0.1"
select select "0"
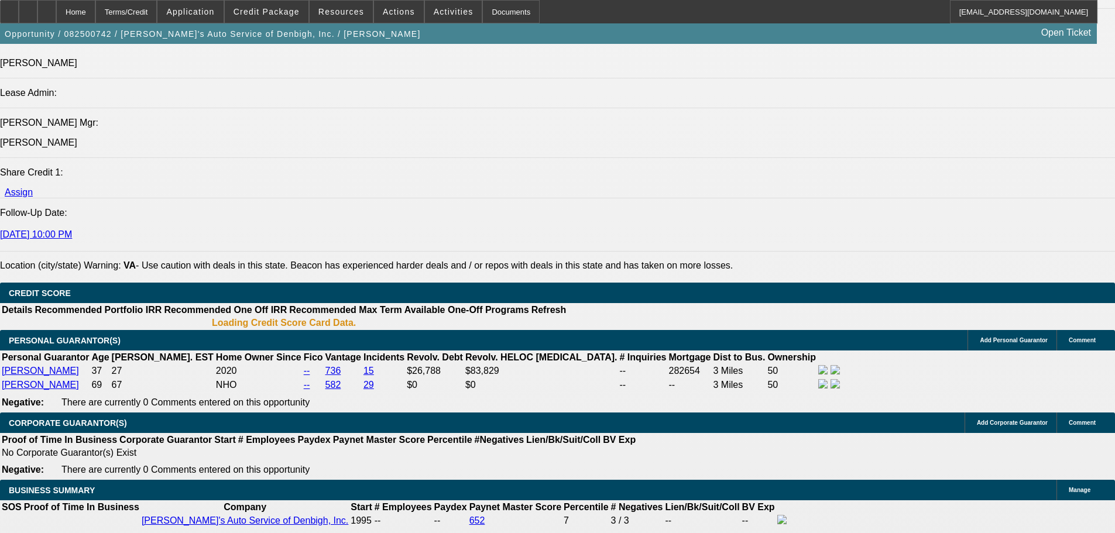
select select "0.1"
select select "0"
select select "0.2"
select select "0"
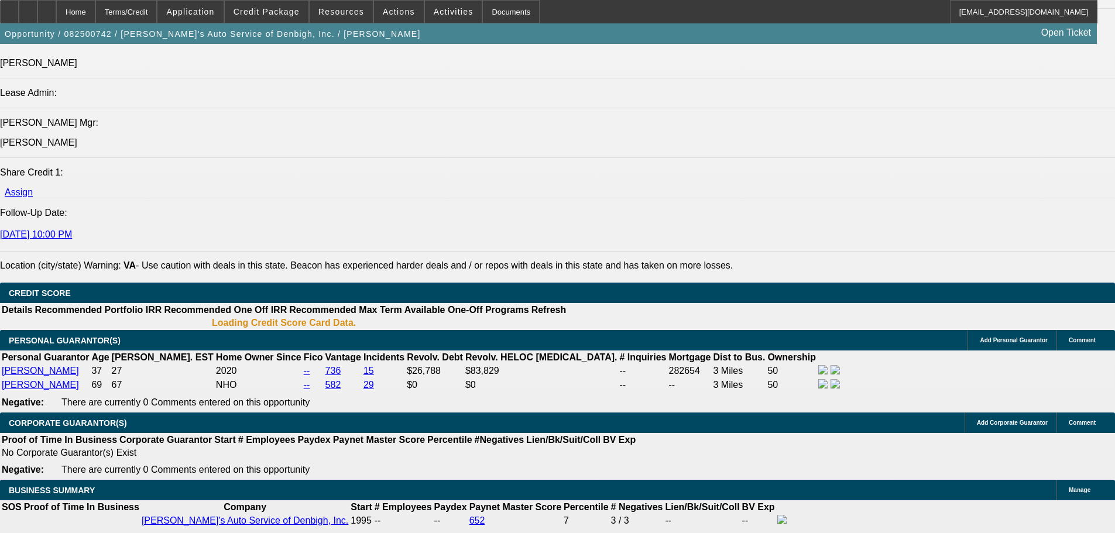
select select "0"
select select "0.1"
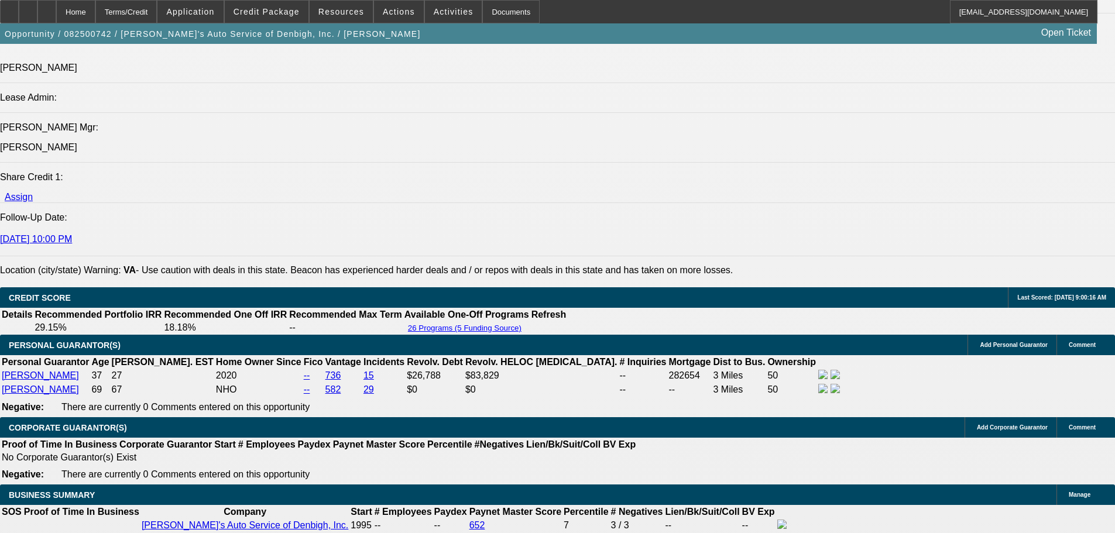
select select "1"
select select "3"
select select "4"
select select "1"
select select "3"
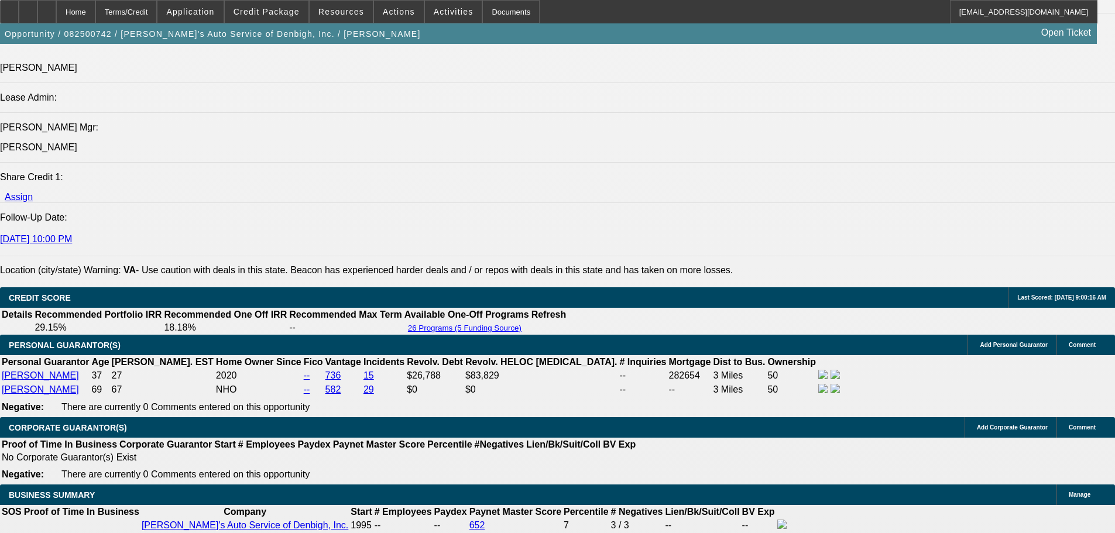
select select "4"
select select "1"
select select "3"
select select "17"
select select "1"
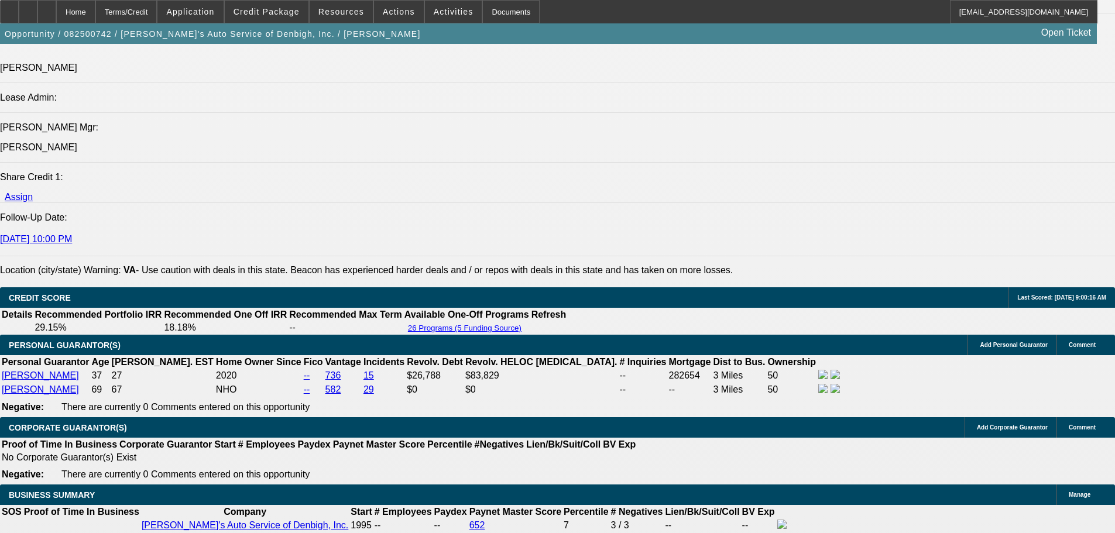
select select "3"
select select "4"
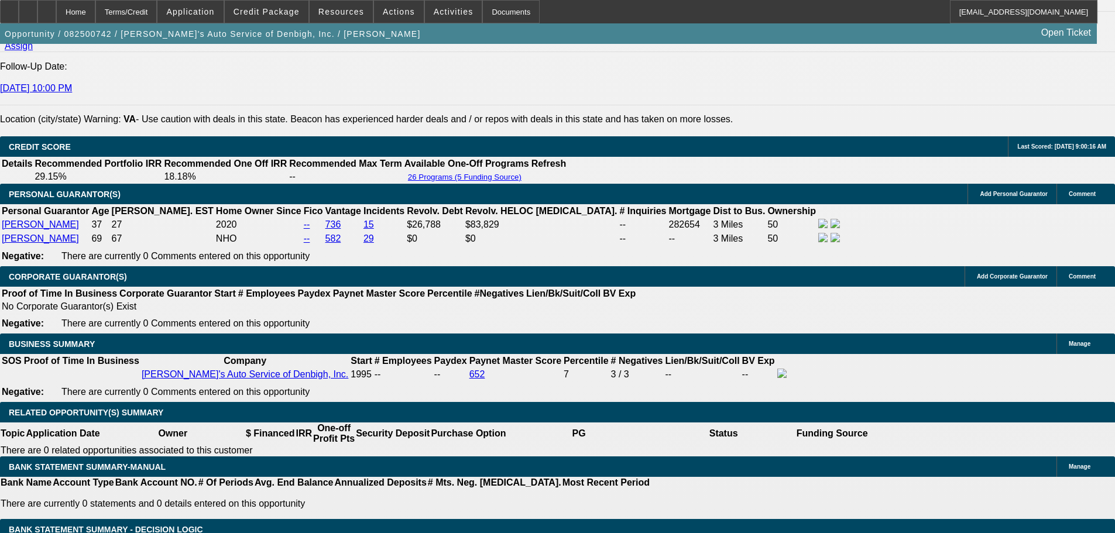
scroll to position [1650, 0]
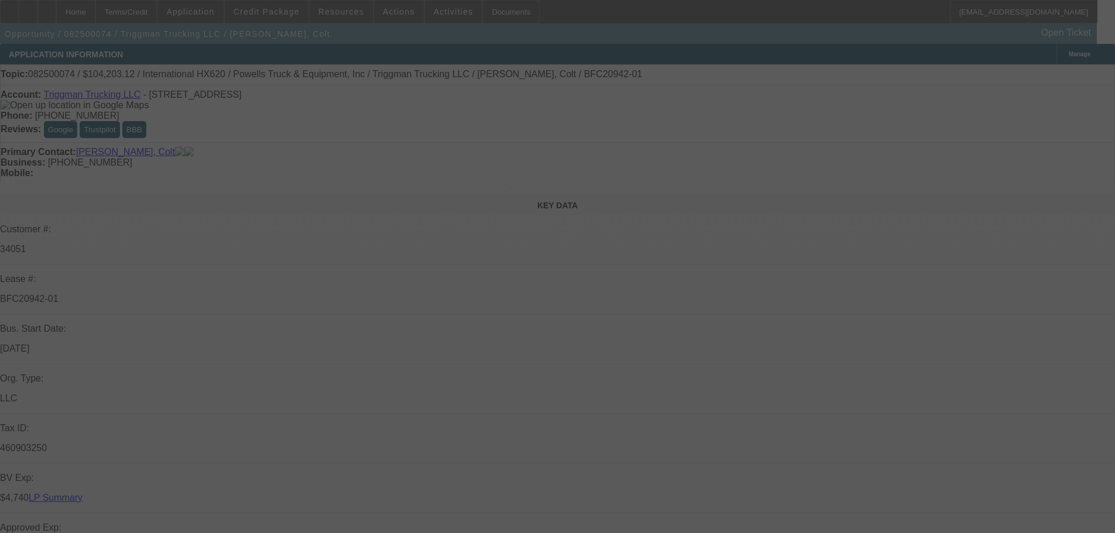
select select "0"
select select "2"
select select "0"
select select "6"
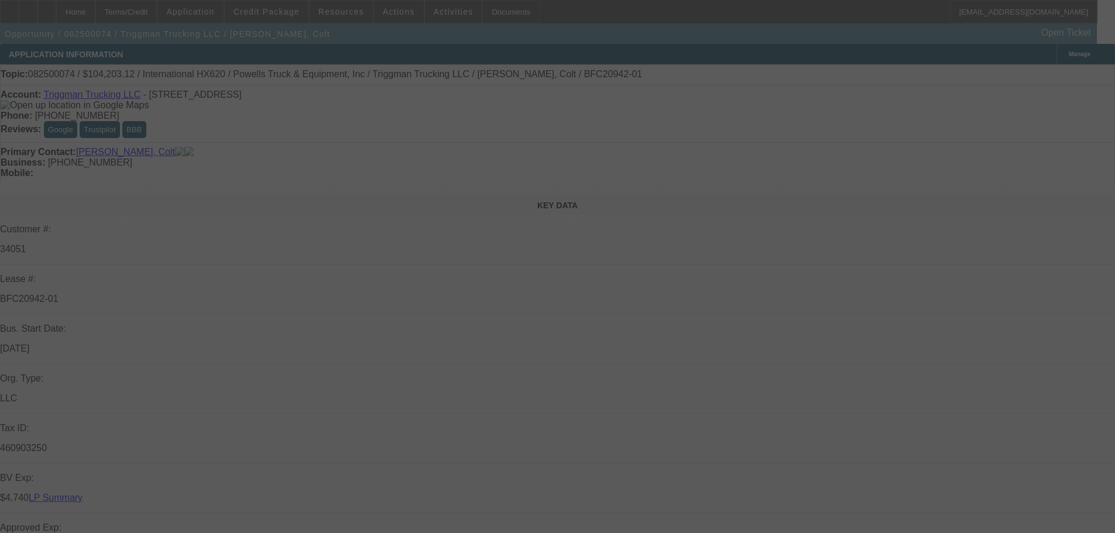
select select "0"
select select "2"
select select "0.1"
select select "4"
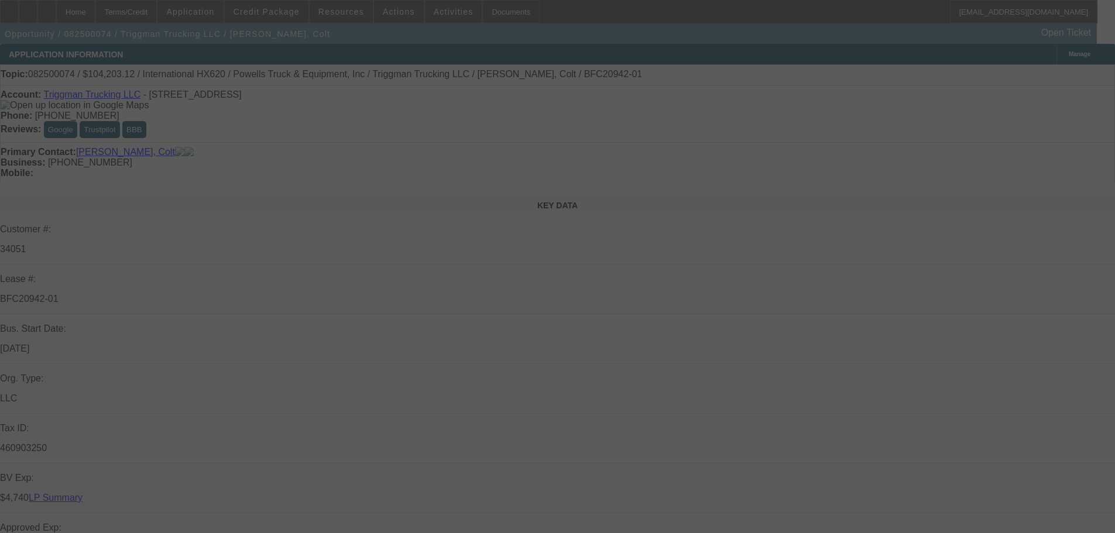
select select "0"
select select "2"
select select "0.1"
select select "4"
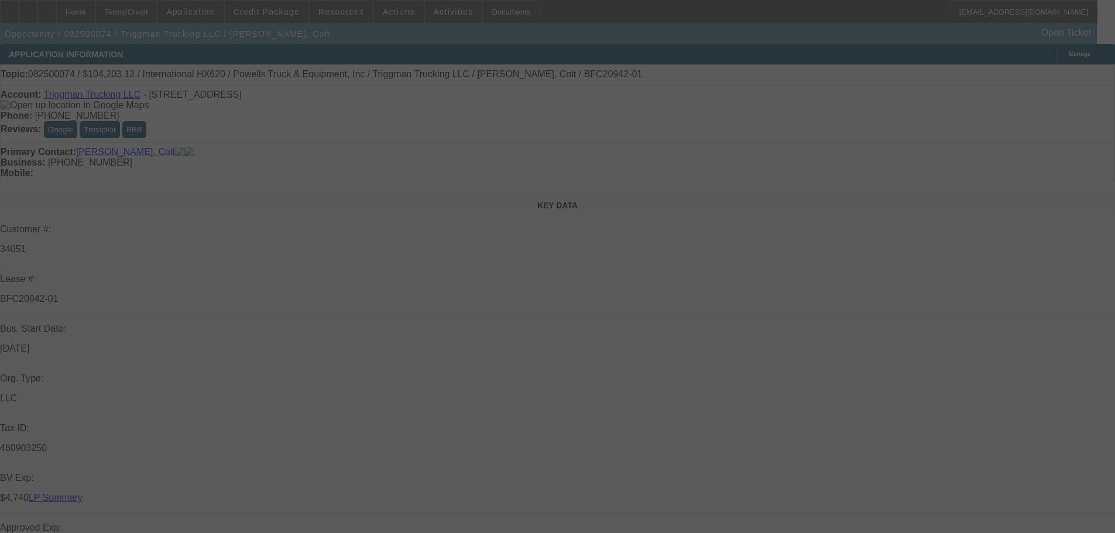
select select "0"
select select "2"
select select "0.1"
select select "4"
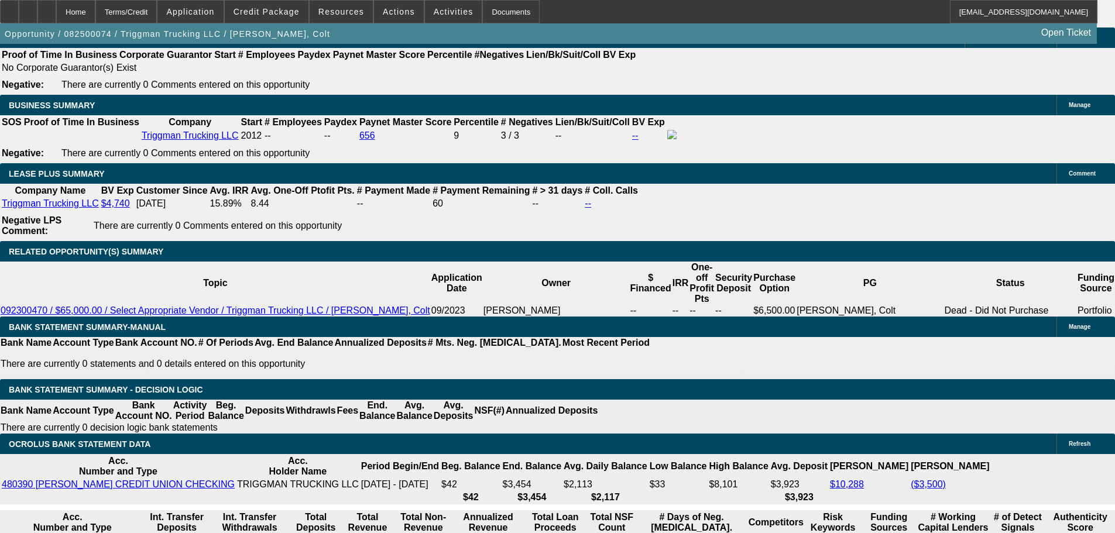
scroll to position [1814, 0]
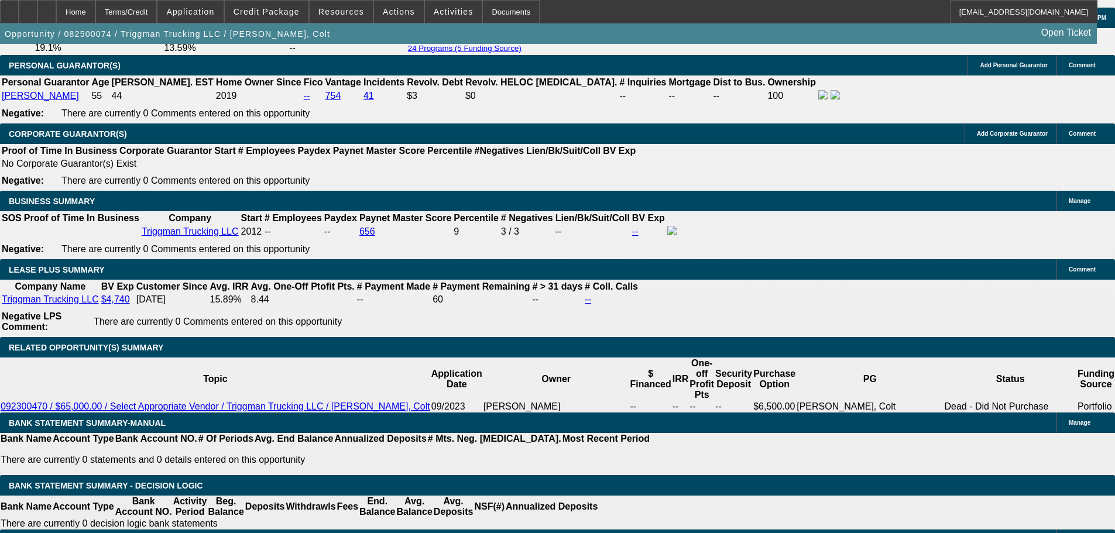
drag, startPoint x: 376, startPoint y: 246, endPoint x: 436, endPoint y: 330, distance: 102.8
drag, startPoint x: 386, startPoint y: 246, endPoint x: 439, endPoint y: 335, distance: 104.2
